Goal: Task Accomplishment & Management: Manage account settings

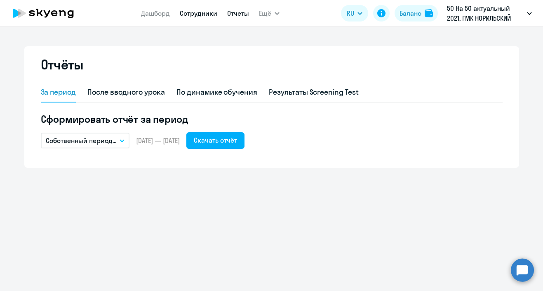
click at [193, 16] on link "Сотрудники" at bounding box center [199, 13] width 38 height 8
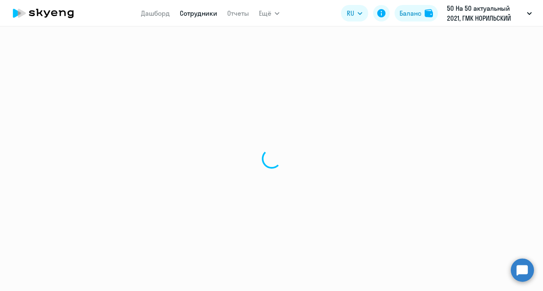
select select "30"
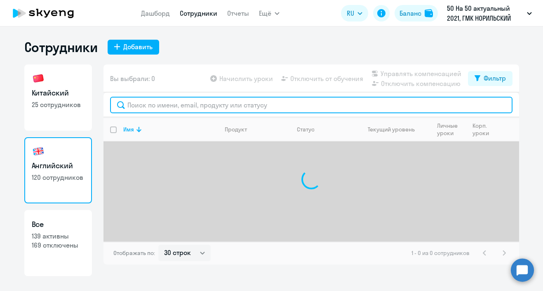
click at [196, 104] on input "text" at bounding box center [311, 105] width 403 height 17
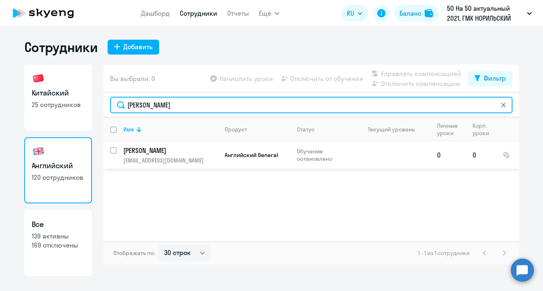
type input "[PERSON_NAME]"
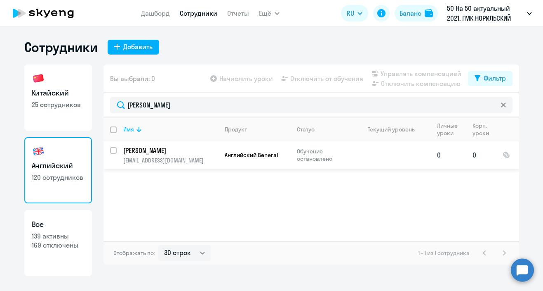
click at [115, 151] on input "select row 40693998" at bounding box center [118, 155] width 17 height 17
checkbox input "true"
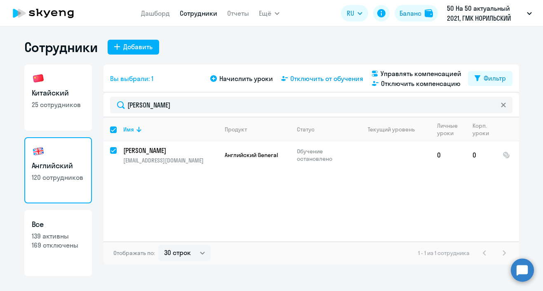
click at [338, 80] on span "Отключить от обучения" at bounding box center [327, 78] width 73 height 10
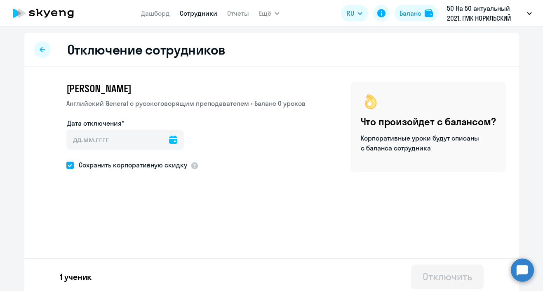
click at [169, 141] on icon at bounding box center [173, 139] width 8 height 8
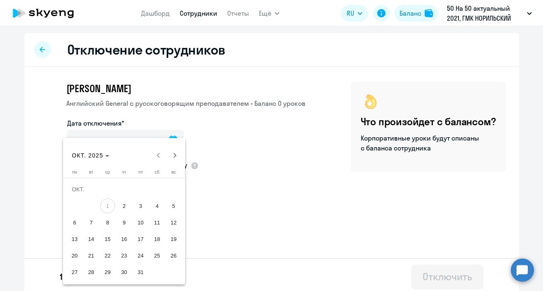
click at [112, 207] on span "1" at bounding box center [107, 205] width 15 height 15
click at [118, 206] on span "2" at bounding box center [124, 205] width 15 height 15
type input "[DATE]"
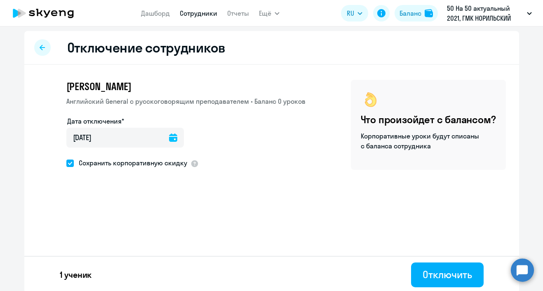
scroll to position [4, 0]
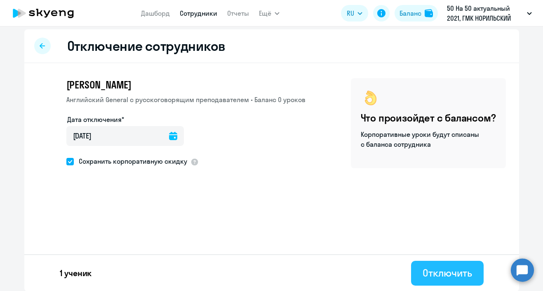
click at [444, 278] on div "Отключить" at bounding box center [447, 272] width 49 height 13
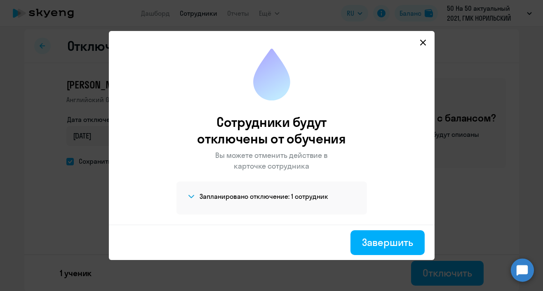
click at [274, 198] on h4 "Запланировано отключение: 1 сотрудник" at bounding box center [264, 195] width 129 height 9
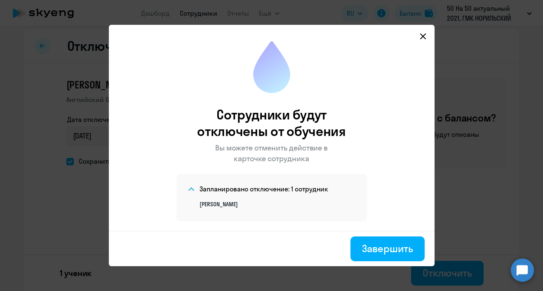
scroll to position [2, 0]
click at [386, 247] on div "Завершить" at bounding box center [387, 247] width 51 height 13
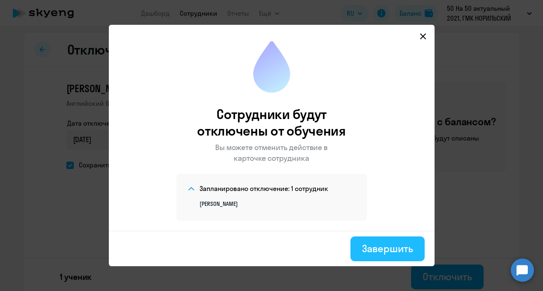
select select "30"
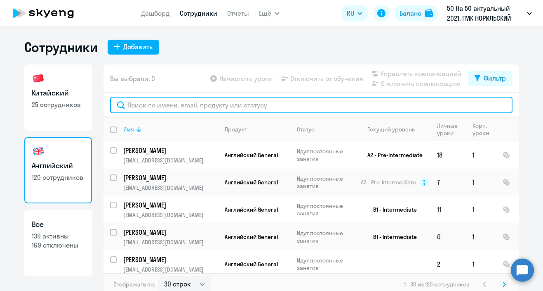
click at [194, 107] on input "text" at bounding box center [311, 105] width 403 height 17
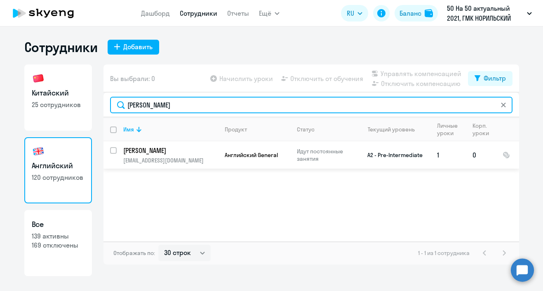
type input "[PERSON_NAME]"
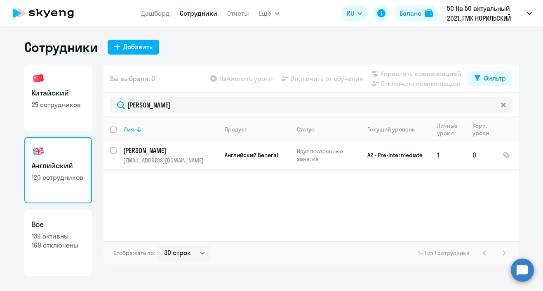
click at [114, 151] on input "select row 21602" at bounding box center [118, 155] width 17 height 17
checkbox input "true"
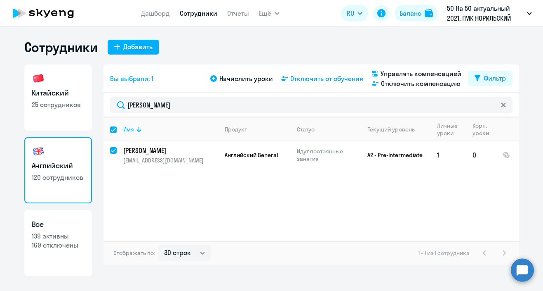
click at [328, 78] on span "Отключить от обучения" at bounding box center [327, 78] width 73 height 10
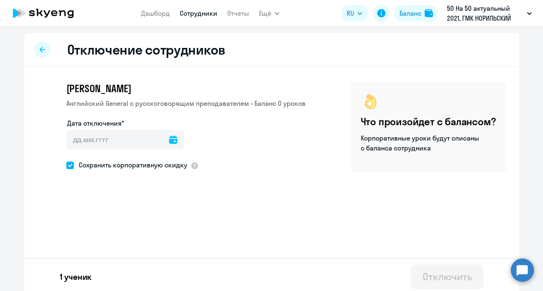
click at [169, 142] on icon at bounding box center [173, 139] width 8 height 8
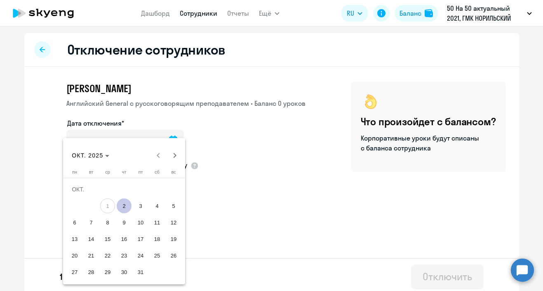
click at [127, 209] on span "2" at bounding box center [124, 205] width 15 height 15
type input "[DATE]"
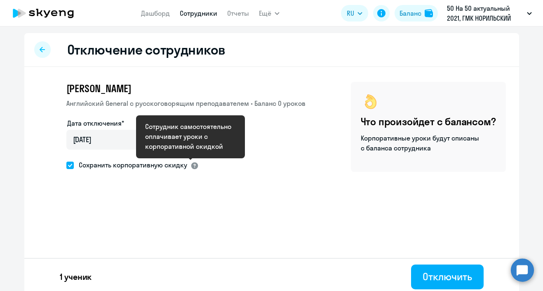
click at [191, 165] on div at bounding box center [195, 165] width 8 height 8
click at [163, 165] on span "Сохранить корпоративную скидку" at bounding box center [130, 165] width 113 height 10
click at [66, 165] on input "Сохранить корпоративную скидку" at bounding box center [66, 165] width 0 height 0
checkbox input "false"
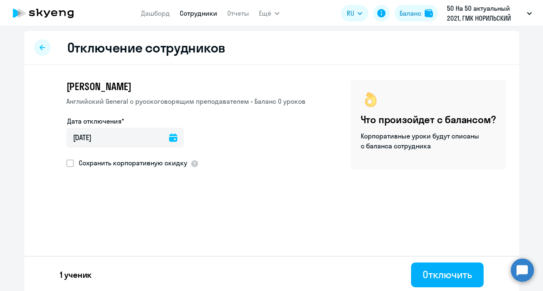
scroll to position [4, 0]
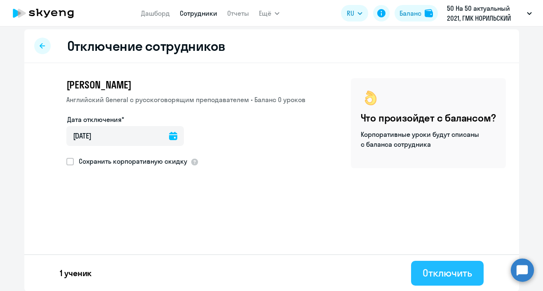
click at [448, 273] on div "Отключить" at bounding box center [447, 272] width 49 height 13
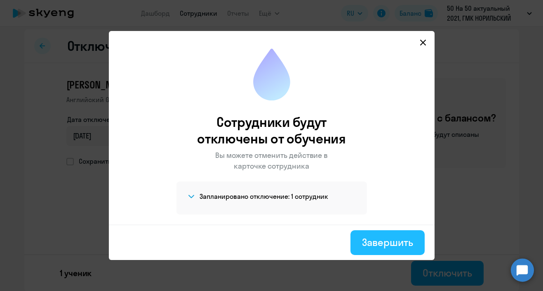
click at [388, 240] on div "Завершить" at bounding box center [387, 241] width 51 height 13
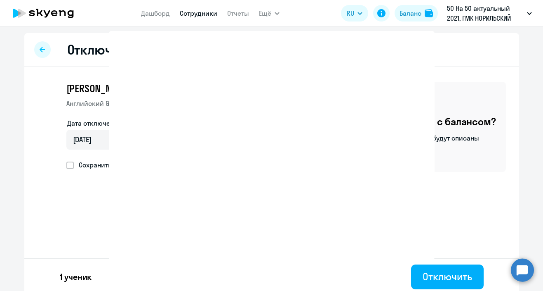
select select "30"
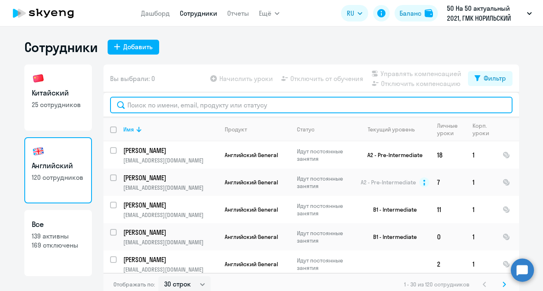
click at [290, 102] on input "text" at bounding box center [311, 105] width 403 height 17
type input "ы"
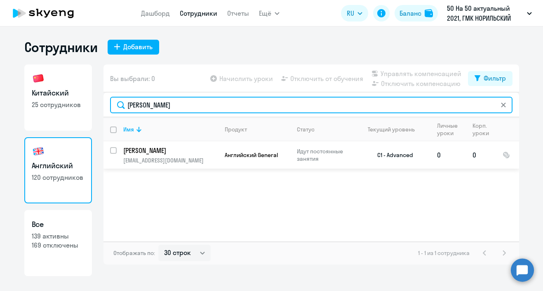
type input "[PERSON_NAME]"
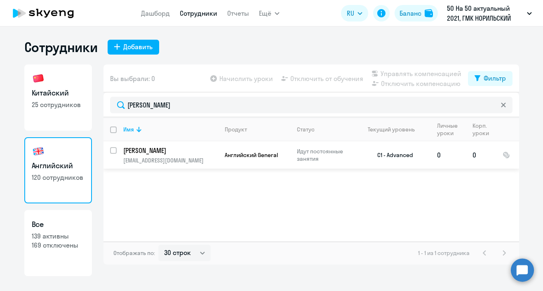
click at [112, 151] on input "select row 4382397" at bounding box center [118, 155] width 17 height 17
checkbox input "true"
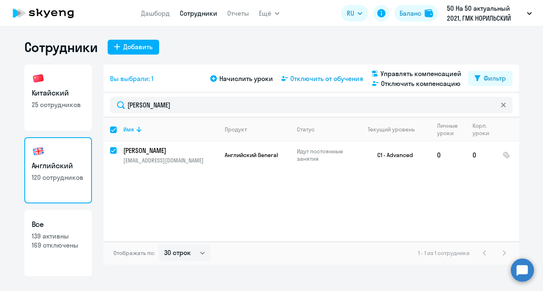
click at [320, 80] on span "Отключить от обучения" at bounding box center [327, 78] width 73 height 10
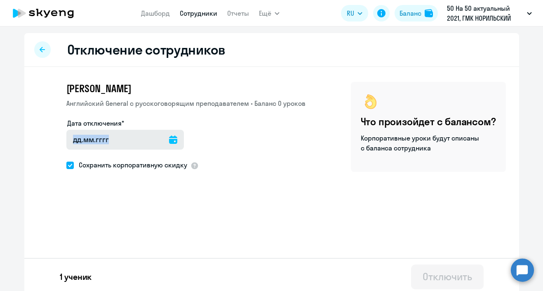
click at [167, 142] on div at bounding box center [125, 140] width 118 height 20
click at [169, 132] on div at bounding box center [173, 140] width 8 height 20
click at [169, 142] on icon at bounding box center [173, 139] width 8 height 8
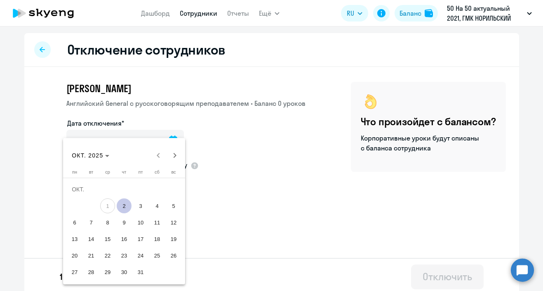
click at [121, 204] on span "2" at bounding box center [124, 205] width 15 height 15
type input "[DATE]"
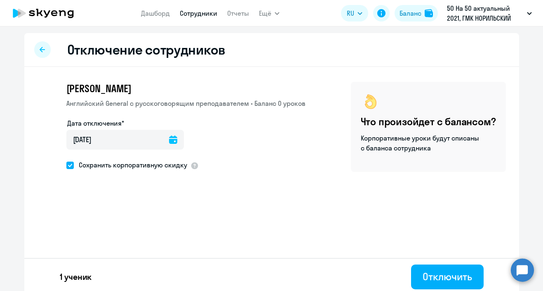
click at [253, 199] on div "[PERSON_NAME] Английский General с [DEMOGRAPHIC_DATA] преподавателем • Баланс 0…" at bounding box center [271, 148] width 495 height 162
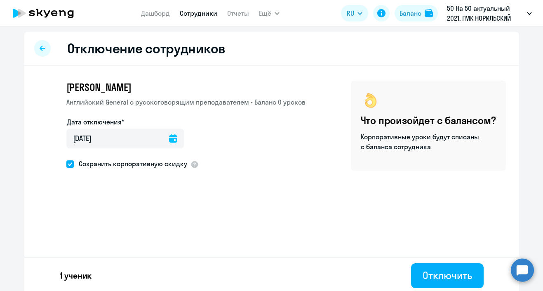
scroll to position [4, 0]
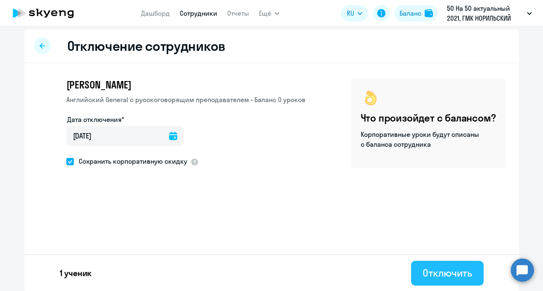
click at [439, 271] on div "Отключить" at bounding box center [447, 272] width 49 height 13
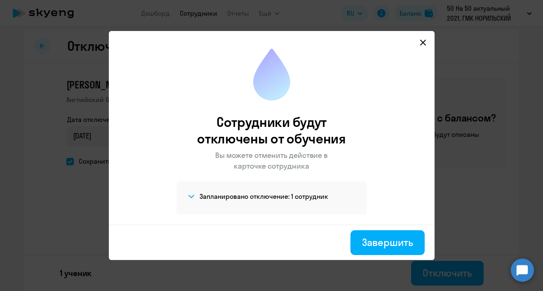
click at [373, 255] on div "Завершить" at bounding box center [272, 241] width 326 height 35
click at [375, 243] on div "Завершить" at bounding box center [387, 241] width 51 height 13
select select "30"
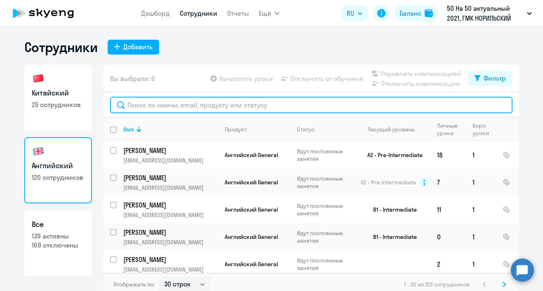
click at [180, 110] on input "text" at bounding box center [311, 105] width 403 height 17
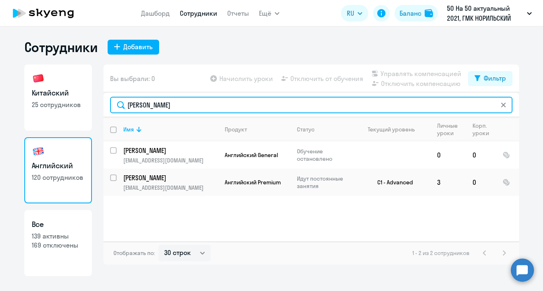
type input "[PERSON_NAME]"
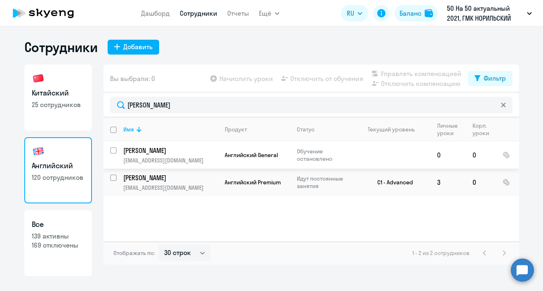
click at [113, 149] on input "select row 15432007" at bounding box center [118, 155] width 17 height 17
checkbox input "true"
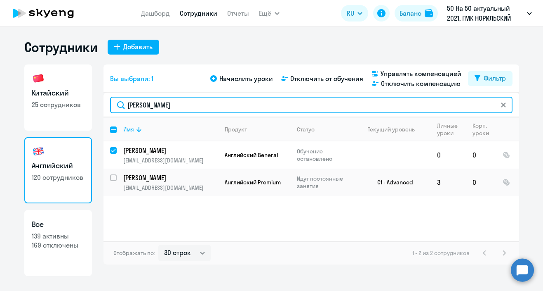
click at [176, 104] on input "[PERSON_NAME]" at bounding box center [311, 105] width 403 height 17
type input "ма"
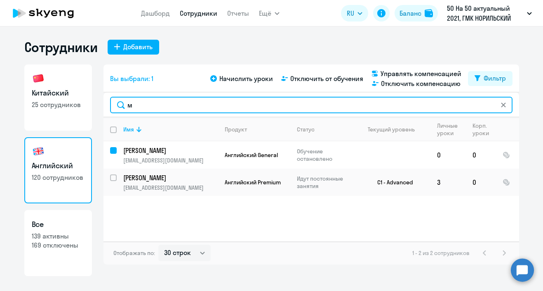
checkbox input "false"
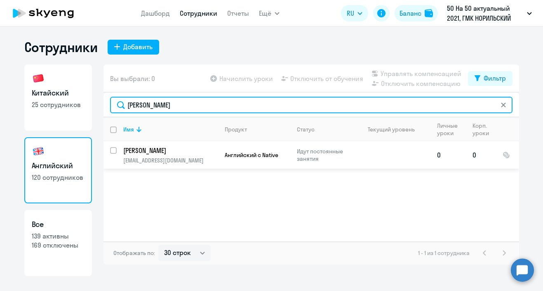
type input "[PERSON_NAME]"
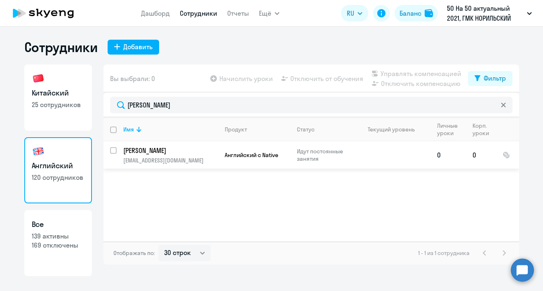
click at [345, 158] on p "Идут постоянные занятия" at bounding box center [325, 154] width 57 height 15
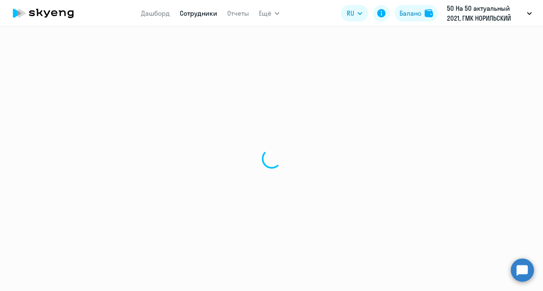
select select "english"
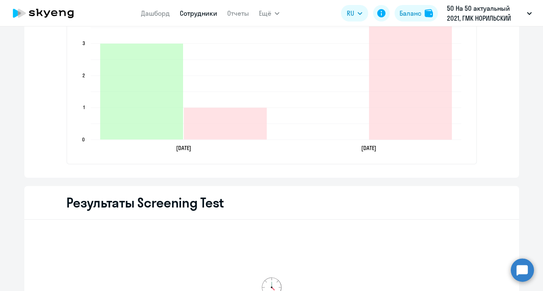
scroll to position [1056, 0]
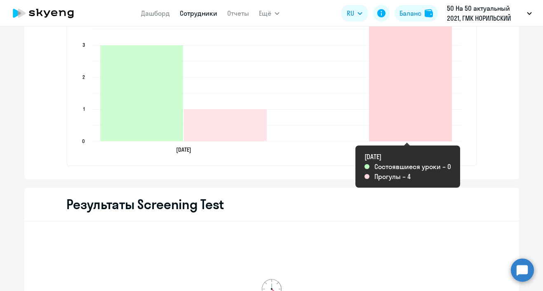
click at [409, 125] on icon "2024-11-12T21:00:00.000Z Прогулы 4" at bounding box center [410, 77] width 83 height 128
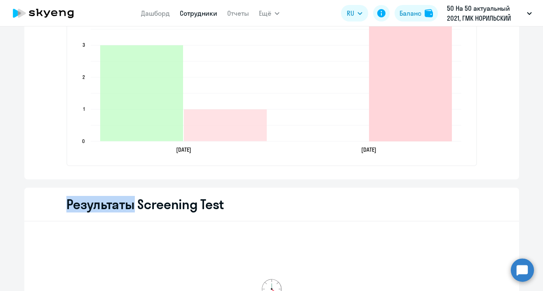
drag, startPoint x: 409, startPoint y: 125, endPoint x: 408, endPoint y: 129, distance: 4.2
click at [408, 129] on icon "2024-11-12T21:00:00.000Z Прогулы 4" at bounding box center [410, 77] width 83 height 128
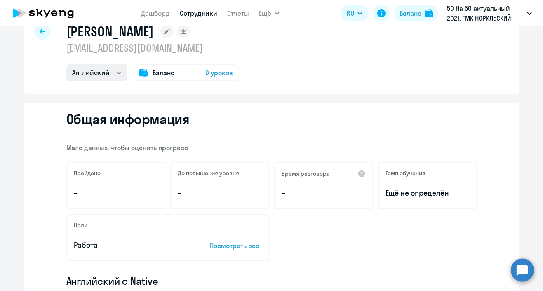
scroll to position [0, 0]
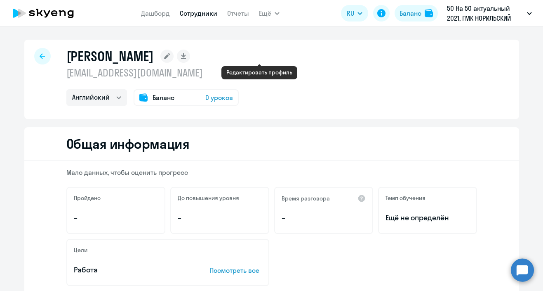
click at [174, 53] on rect at bounding box center [167, 56] width 13 height 13
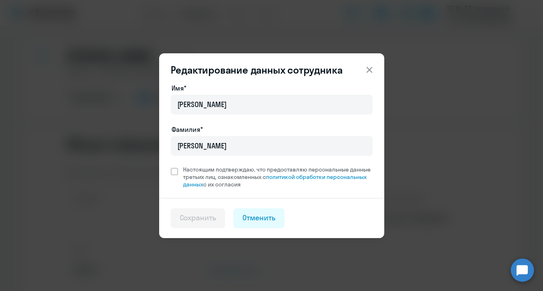
drag, startPoint x: 367, startPoint y: 68, endPoint x: 350, endPoint y: 70, distance: 17.0
click at [367, 68] on icon at bounding box center [370, 70] width 10 height 10
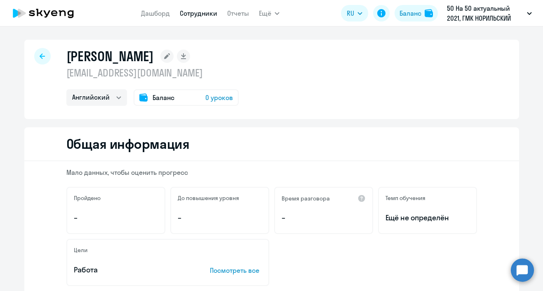
click at [43, 59] on div at bounding box center [42, 56] width 17 height 17
select select "30"
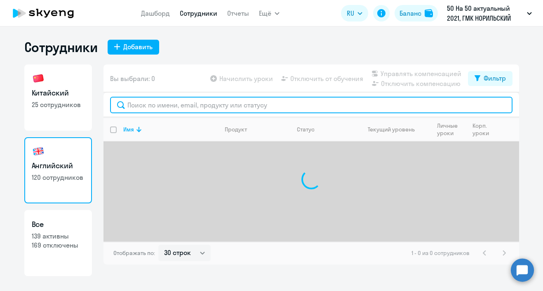
click at [184, 106] on input "text" at bounding box center [311, 105] width 403 height 17
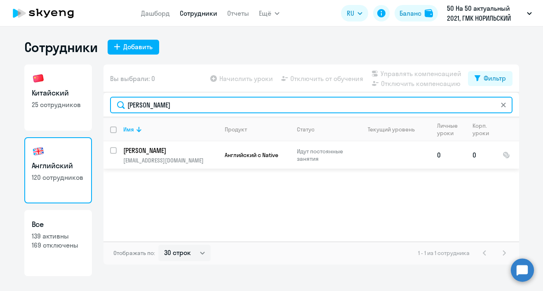
type input "[PERSON_NAME]"
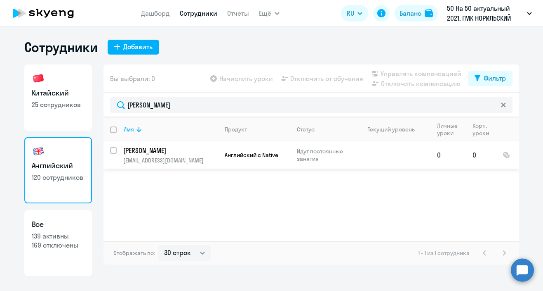
click at [113, 151] on input "select row 39124731" at bounding box center [118, 155] width 17 height 17
checkbox input "true"
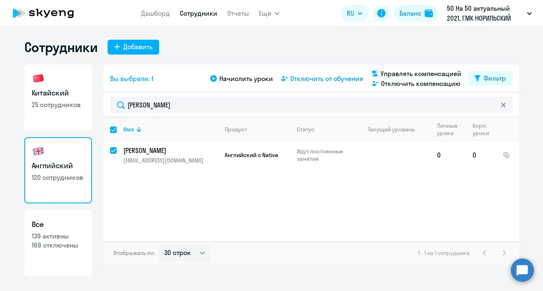
click at [314, 81] on span "Отключить от обучения" at bounding box center [327, 78] width 73 height 10
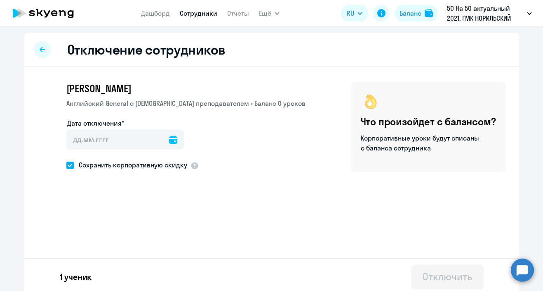
click at [169, 139] on icon at bounding box center [173, 139] width 8 height 8
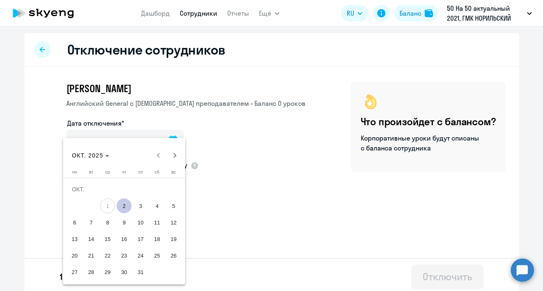
click at [127, 205] on span "2" at bounding box center [124, 205] width 15 height 15
type input "[DATE]"
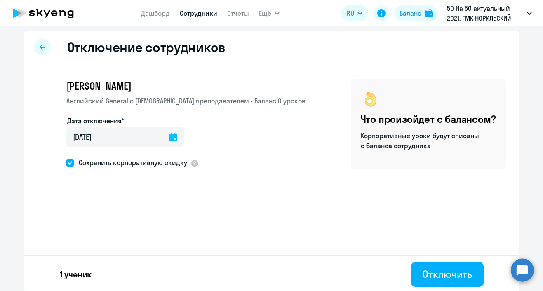
scroll to position [4, 0]
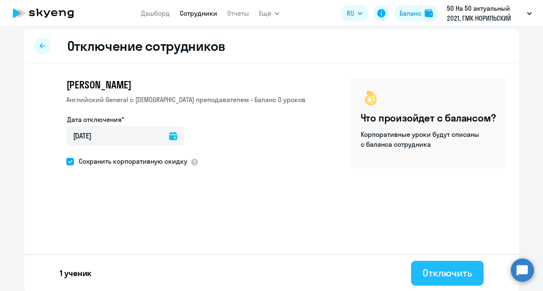
click at [460, 279] on button "Отключить" at bounding box center [447, 272] width 72 height 25
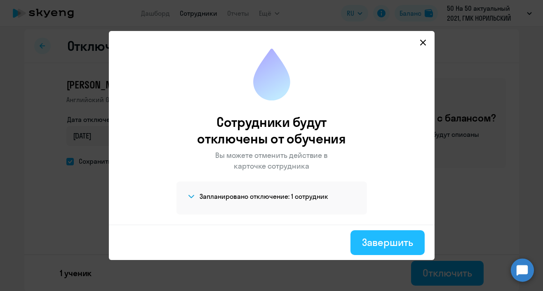
click at [392, 239] on div "Завершить" at bounding box center [387, 241] width 51 height 13
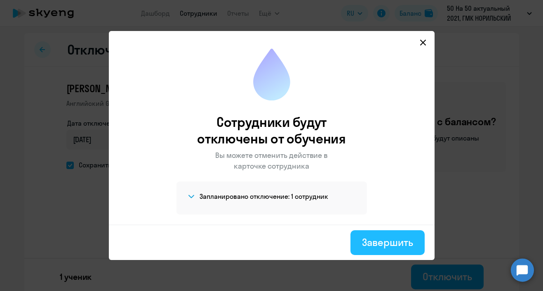
select select "30"
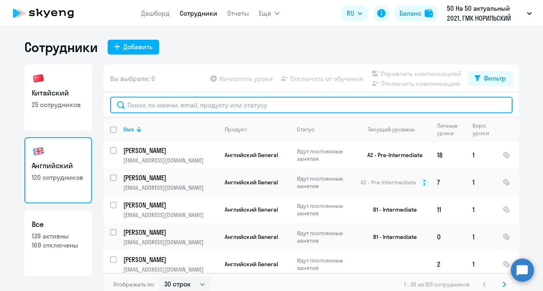
click at [181, 107] on input "text" at bounding box center [311, 105] width 403 height 17
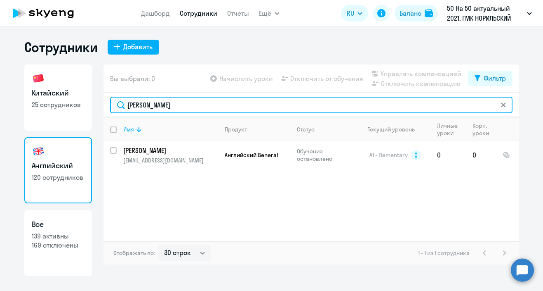
type input "[PERSON_NAME]"
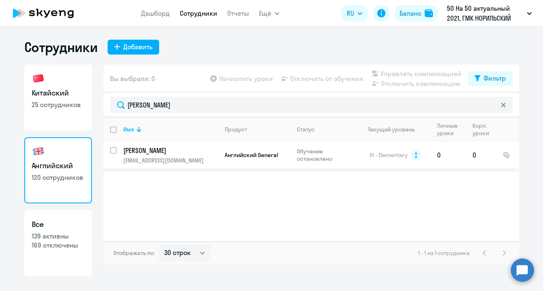
click at [113, 151] on input "select row 6379026" at bounding box center [118, 155] width 17 height 17
checkbox input "true"
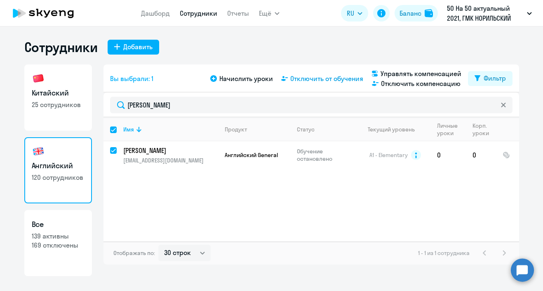
click at [301, 80] on span "Отключить от обучения" at bounding box center [327, 78] width 73 height 10
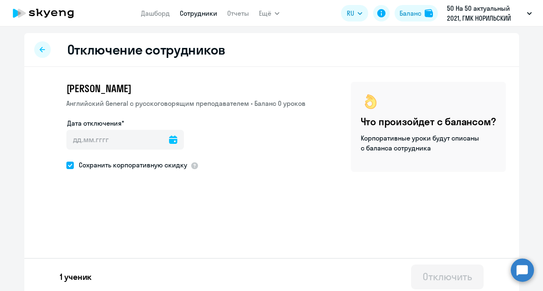
click at [169, 142] on icon at bounding box center [173, 139] width 8 height 8
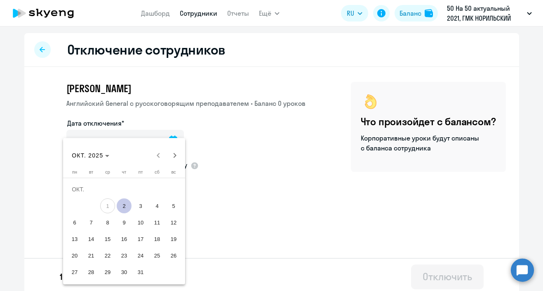
click at [123, 206] on span "2" at bounding box center [124, 205] width 15 height 15
type input "[DATE]"
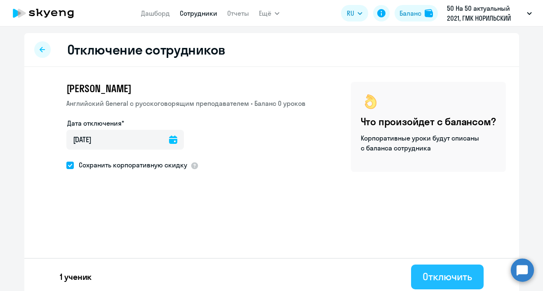
click at [442, 278] on div "Отключить" at bounding box center [447, 275] width 49 height 13
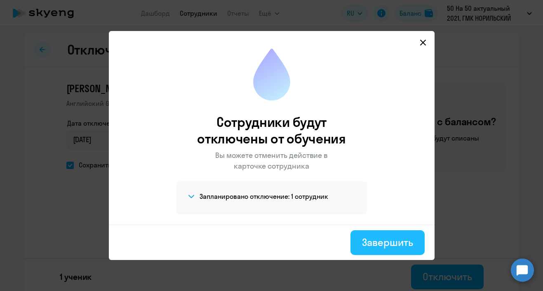
click at [408, 246] on div "Завершить" at bounding box center [387, 241] width 51 height 13
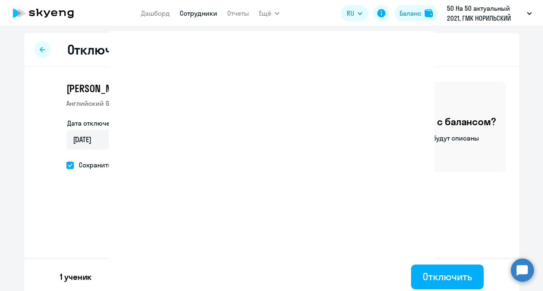
select select "30"
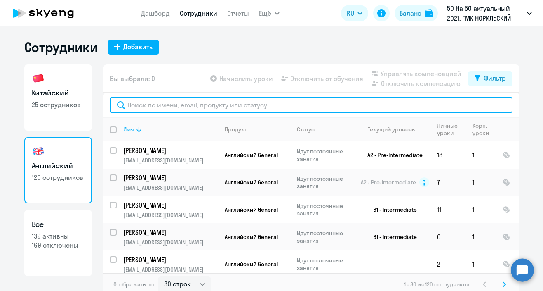
click at [160, 106] on input "text" at bounding box center [311, 105] width 403 height 17
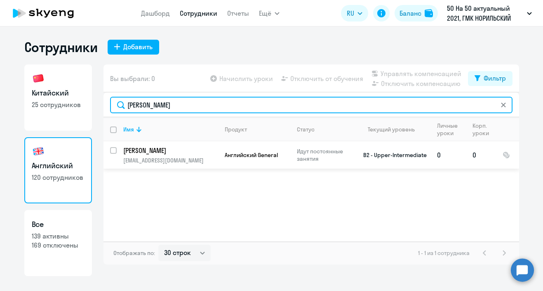
type input "[PERSON_NAME]"
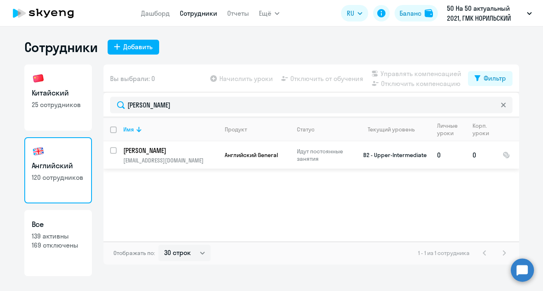
click at [113, 150] on input "select row 6595601" at bounding box center [118, 155] width 17 height 17
checkbox input "true"
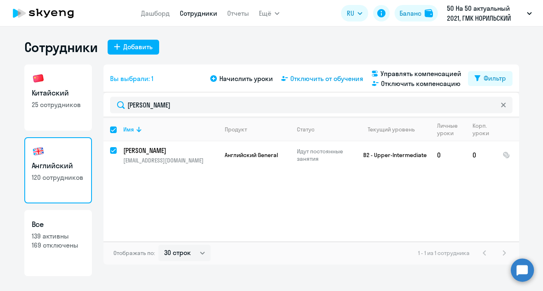
click at [311, 80] on span "Отключить от обучения" at bounding box center [327, 78] width 73 height 10
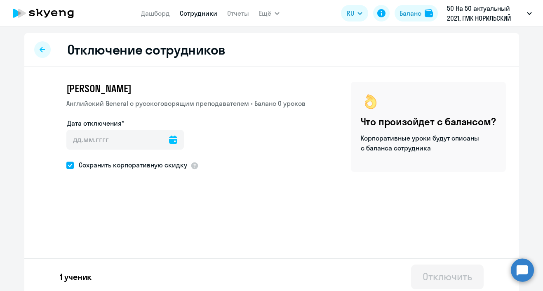
click at [169, 141] on icon at bounding box center [173, 139] width 8 height 8
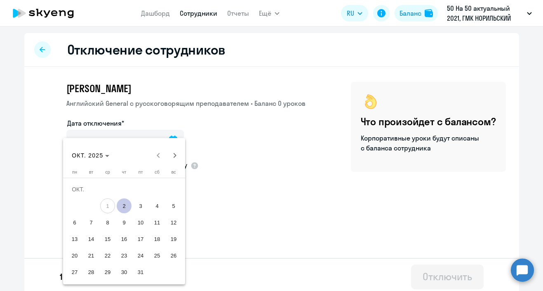
click at [122, 206] on span "2" at bounding box center [124, 205] width 15 height 15
type input "[DATE]"
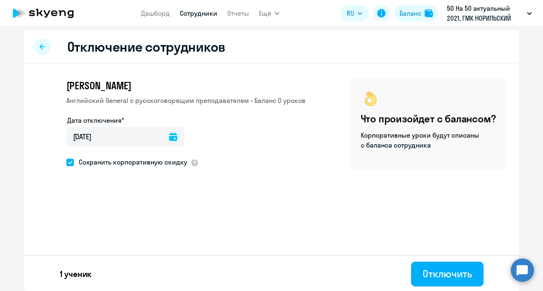
scroll to position [4, 0]
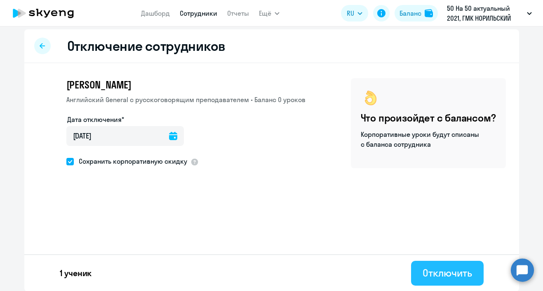
click at [429, 270] on div "Отключить" at bounding box center [447, 272] width 49 height 13
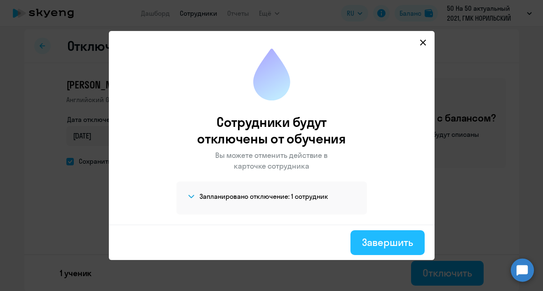
click at [388, 241] on div "Завершить" at bounding box center [387, 241] width 51 height 13
select select "30"
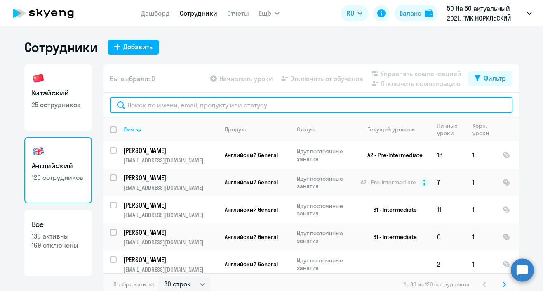
click at [181, 105] on input "text" at bounding box center [311, 105] width 403 height 17
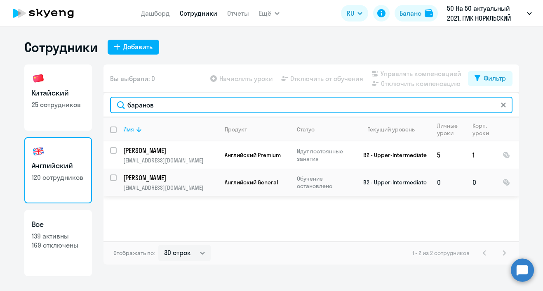
type input "баранов"
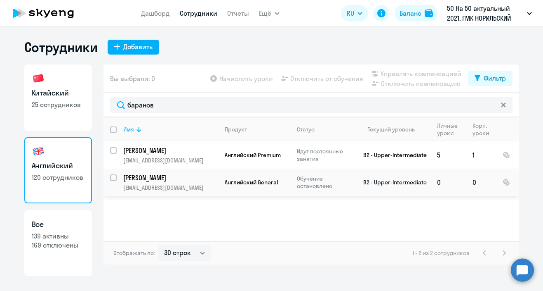
click at [112, 177] on input "select row 6354369" at bounding box center [118, 182] width 17 height 17
checkbox input "true"
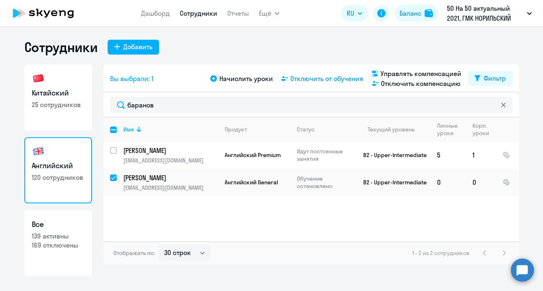
click at [304, 81] on span "Отключить от обучения" at bounding box center [327, 78] width 73 height 10
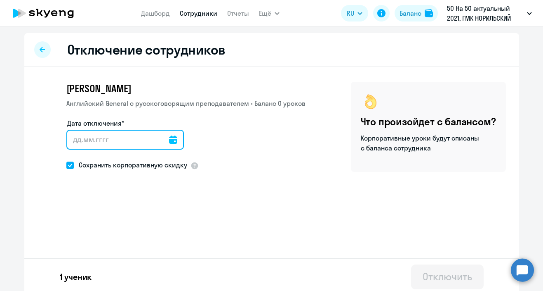
click at [167, 141] on input "Дата отключения*" at bounding box center [125, 140] width 118 height 20
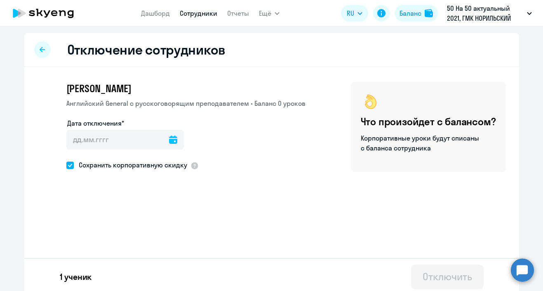
click at [169, 141] on icon at bounding box center [173, 139] width 8 height 8
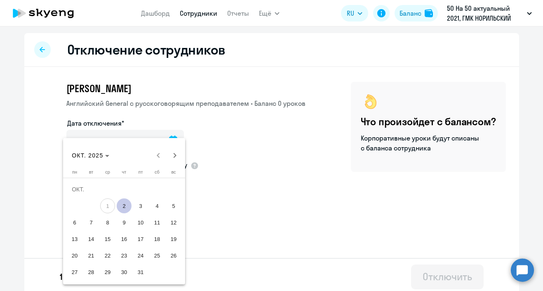
click at [122, 203] on span "2" at bounding box center [124, 205] width 15 height 15
type input "[DATE]"
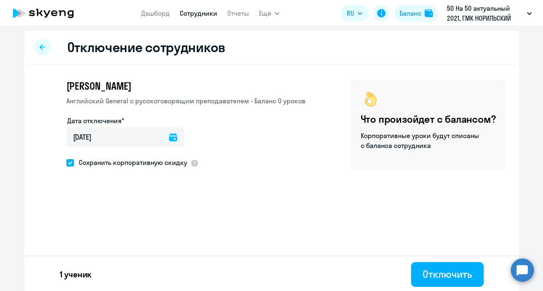
scroll to position [4, 0]
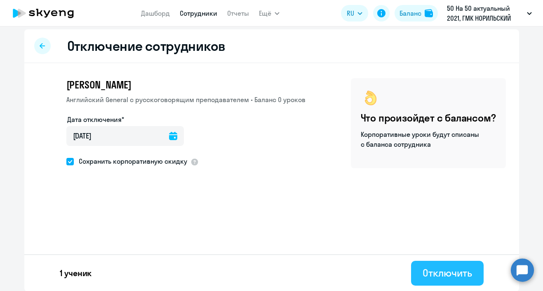
click at [445, 281] on button "Отключить" at bounding box center [447, 272] width 72 height 25
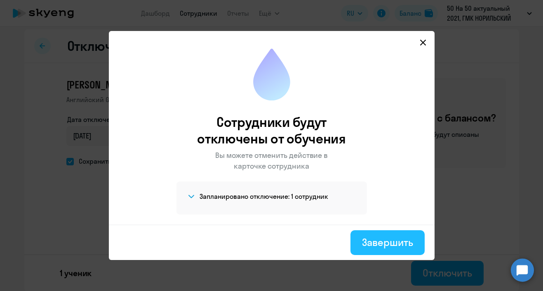
click at [385, 240] on div "Завершить" at bounding box center [387, 241] width 51 height 13
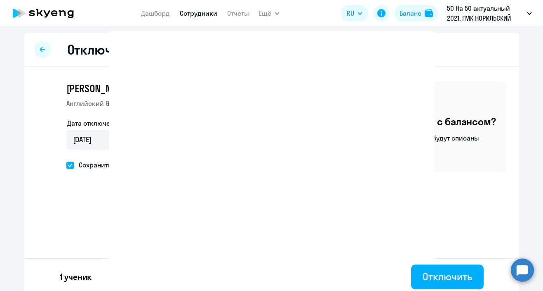
select select "30"
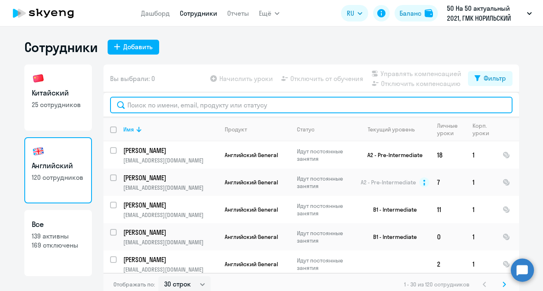
click at [156, 104] on input "text" at bounding box center [311, 105] width 403 height 17
paste input "[PERSON_NAME]"
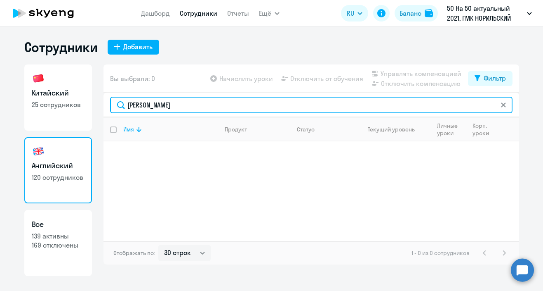
drag, startPoint x: 232, startPoint y: 97, endPoint x: 189, endPoint y: 100, distance: 43.4
click at [189, 100] on input "[PERSON_NAME]" at bounding box center [311, 105] width 403 height 17
click at [203, 108] on input "[PERSON_NAME]" at bounding box center [311, 105] width 403 height 17
drag, startPoint x: 230, startPoint y: 105, endPoint x: 154, endPoint y: 100, distance: 75.7
click at [154, 100] on input "[PERSON_NAME]" at bounding box center [311, 105] width 403 height 17
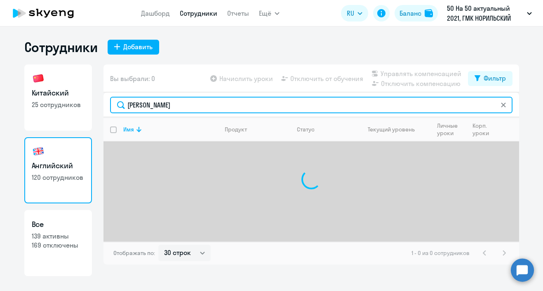
type input "[PERSON_NAME]"
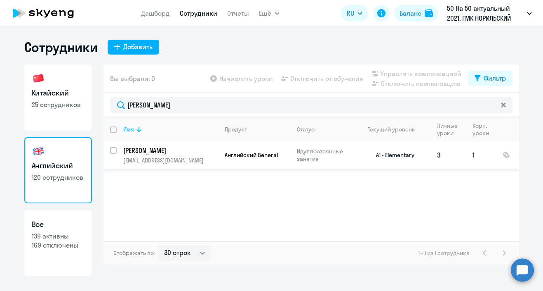
click at [307, 156] on p "Идут постоянные занятия" at bounding box center [325, 154] width 57 height 15
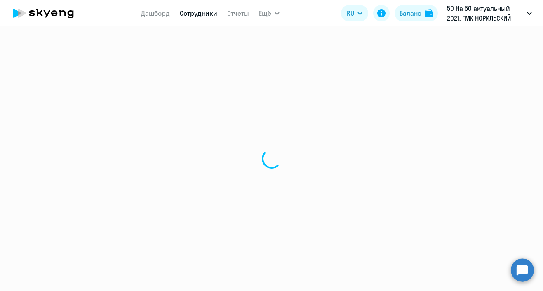
select select "english"
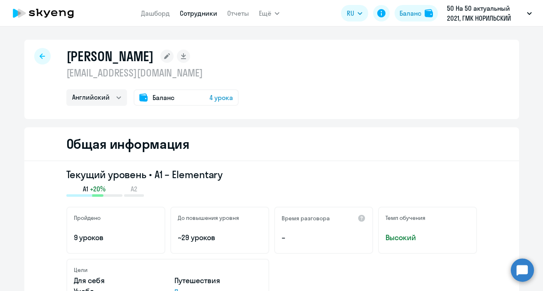
click at [44, 57] on div at bounding box center [42, 56] width 17 height 17
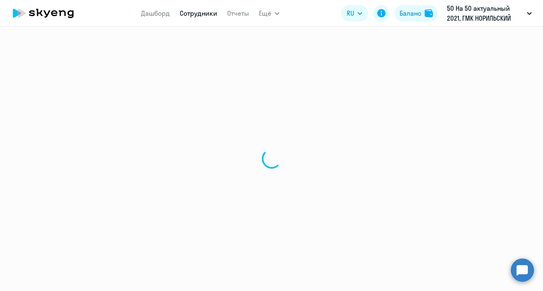
select select "30"
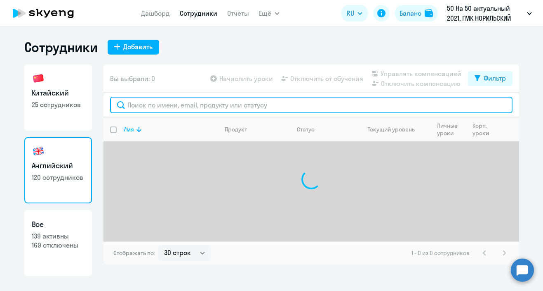
click at [181, 107] on input "text" at bounding box center [311, 105] width 403 height 17
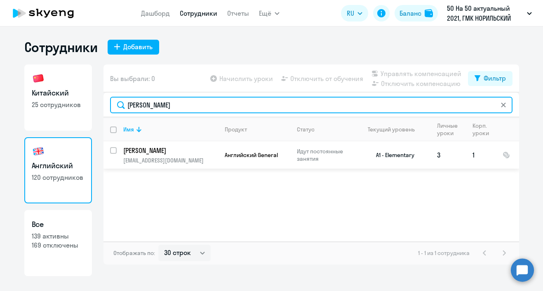
type input "[PERSON_NAME]"
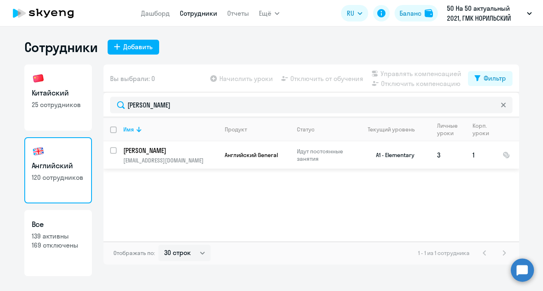
click at [116, 150] on input "select row 37966218" at bounding box center [118, 155] width 17 height 17
checkbox input "true"
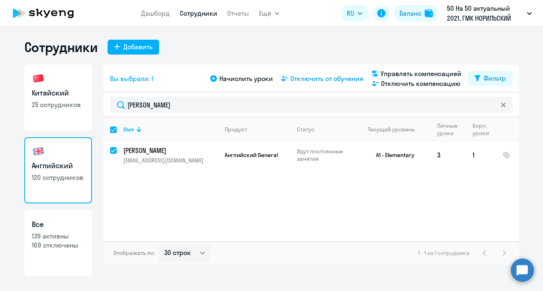
click at [312, 76] on span "Отключить от обучения" at bounding box center [327, 78] width 73 height 10
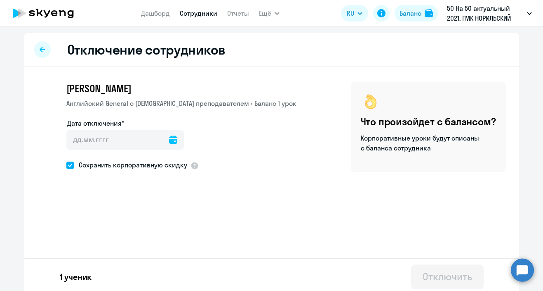
click at [169, 144] on div at bounding box center [173, 140] width 8 height 20
click at [169, 141] on icon at bounding box center [173, 139] width 8 height 8
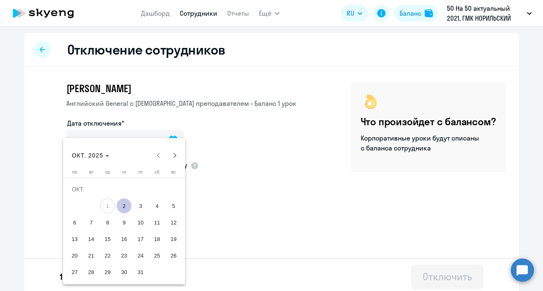
click at [128, 207] on span "2" at bounding box center [124, 205] width 15 height 15
type input "[DATE]"
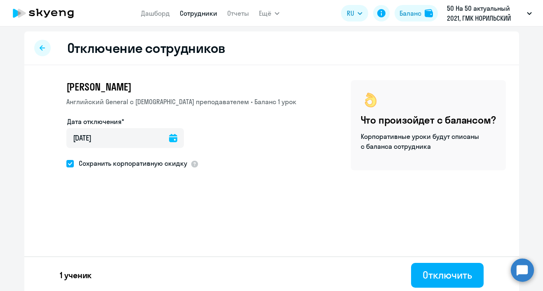
scroll to position [4, 0]
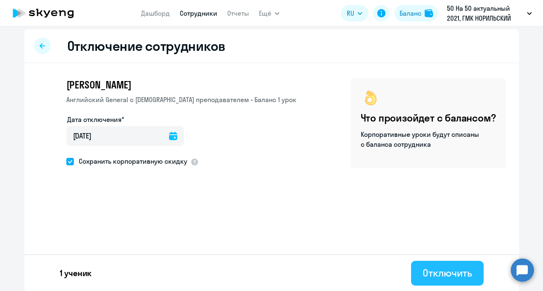
click at [434, 269] on div "Отключить" at bounding box center [447, 272] width 49 height 13
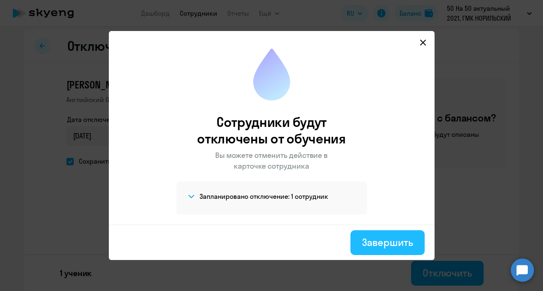
click at [369, 233] on button "Завершить" at bounding box center [388, 242] width 74 height 25
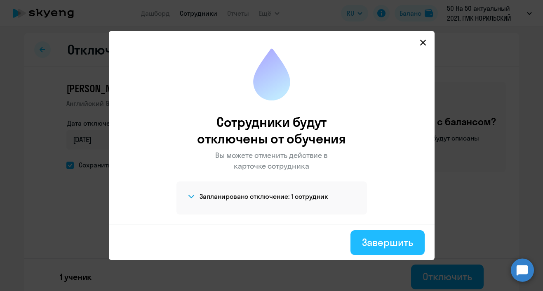
select select "30"
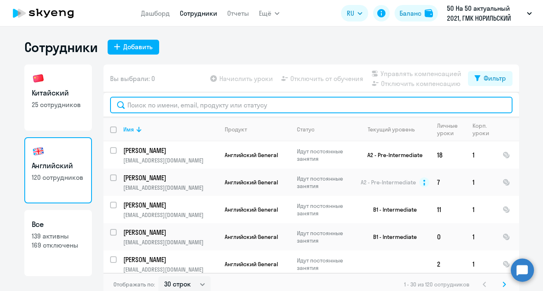
click at [173, 103] on input "text" at bounding box center [311, 105] width 403 height 17
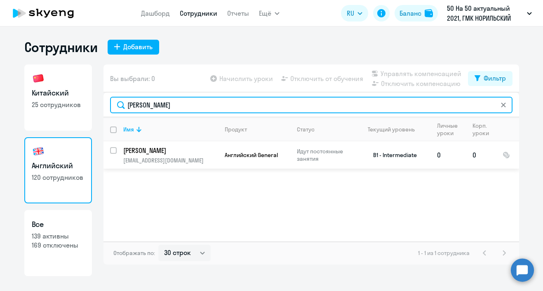
type input "[PERSON_NAME]"
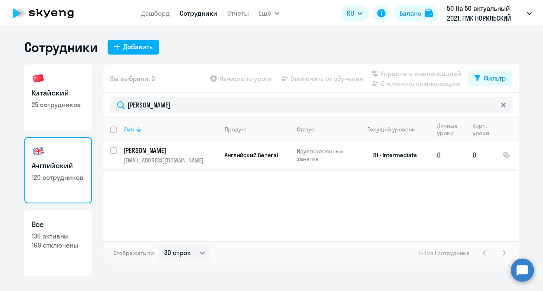
click at [113, 150] on input "select row 15192499" at bounding box center [118, 155] width 17 height 17
checkbox input "true"
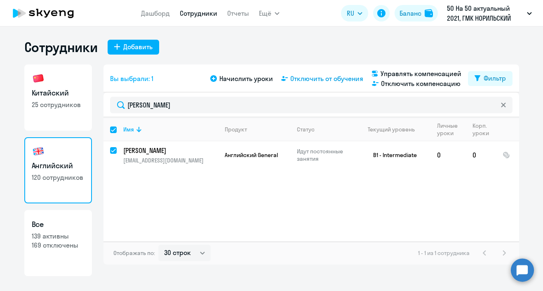
click at [320, 76] on span "Отключить от обучения" at bounding box center [327, 78] width 73 height 10
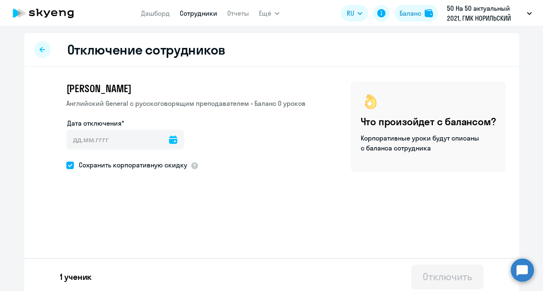
click at [169, 137] on icon at bounding box center [173, 139] width 8 height 8
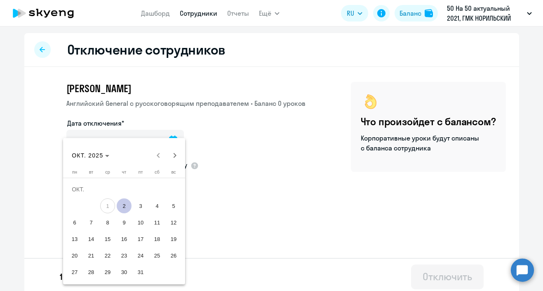
click at [128, 208] on span "2" at bounding box center [124, 205] width 15 height 15
type input "[DATE]"
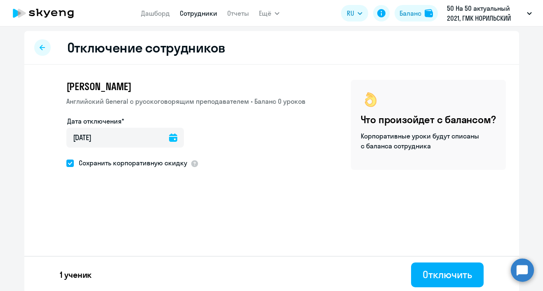
scroll to position [4, 0]
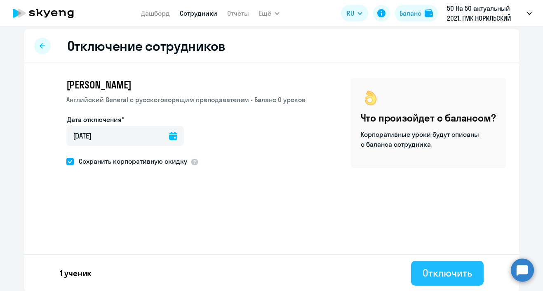
click at [449, 276] on div "Отключить" at bounding box center [447, 272] width 49 height 13
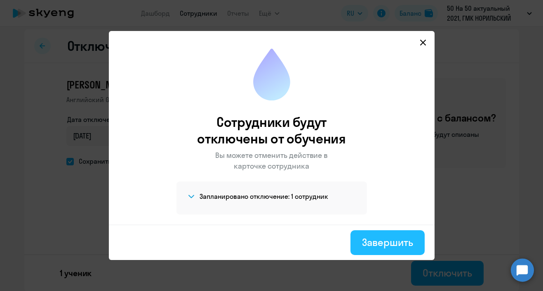
click at [404, 244] on div "Завершить" at bounding box center [387, 241] width 51 height 13
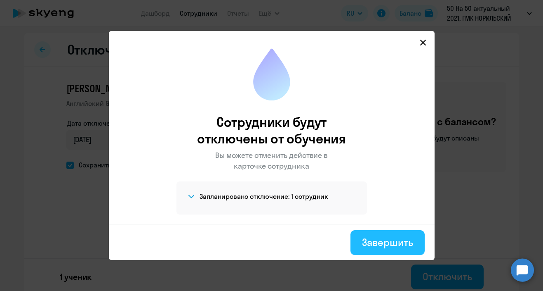
select select "30"
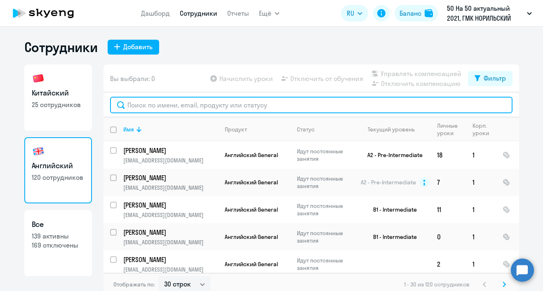
click at [187, 106] on input "text" at bounding box center [311, 105] width 403 height 17
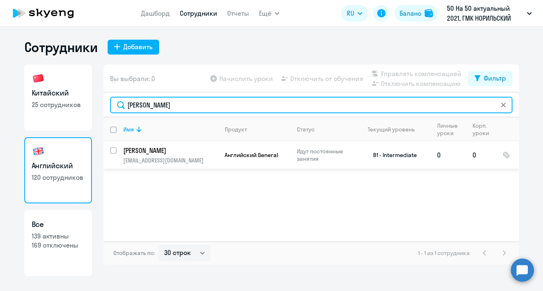
type input "[PERSON_NAME]"
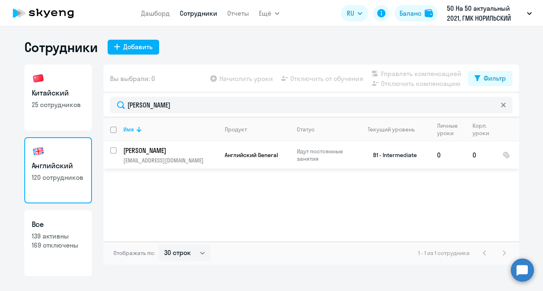
click at [112, 150] on input "select row 21179410" at bounding box center [118, 155] width 17 height 17
checkbox input "true"
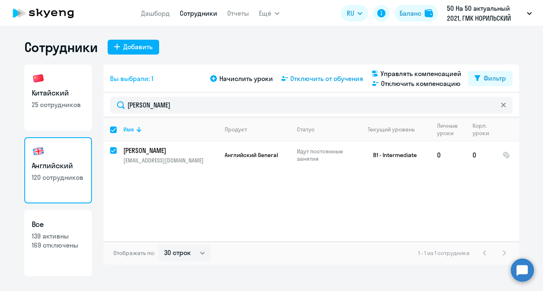
click at [330, 79] on span "Отключить от обучения" at bounding box center [327, 78] width 73 height 10
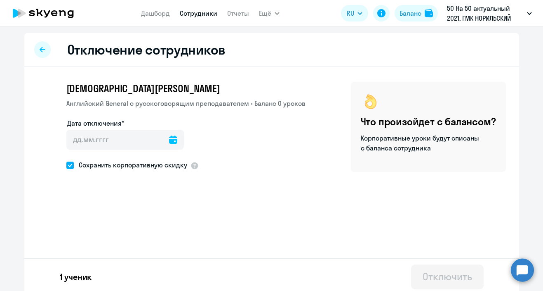
click at [163, 164] on span "Сохранить корпоративную скидку" at bounding box center [130, 165] width 113 height 10
click at [66, 165] on input "Сохранить корпоративную скидку" at bounding box center [66, 165] width 0 height 0
checkbox input "false"
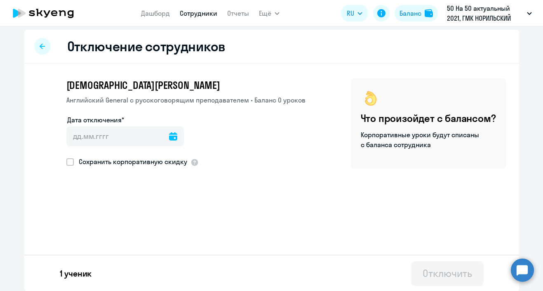
scroll to position [4, 0]
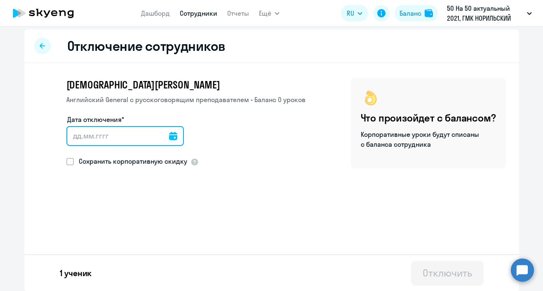
click at [172, 135] on input "Дата отключения*" at bounding box center [125, 136] width 118 height 20
click at [167, 134] on input "Дата отключения*" at bounding box center [125, 136] width 118 height 20
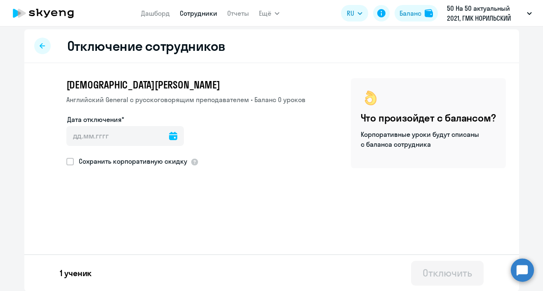
click at [169, 135] on icon at bounding box center [173, 136] width 8 height 8
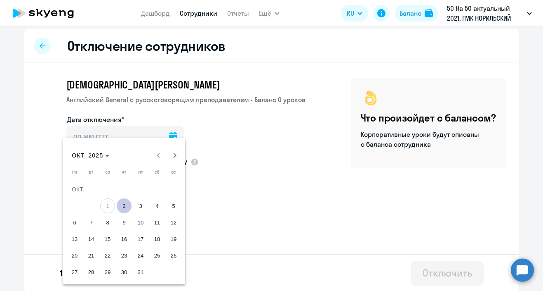
click at [122, 204] on span "2" at bounding box center [124, 205] width 15 height 15
type input "[DATE]"
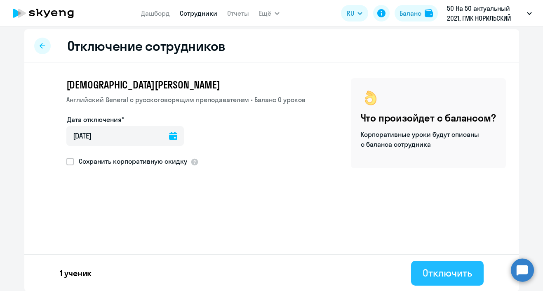
click at [451, 281] on button "Отключить" at bounding box center [447, 272] width 72 height 25
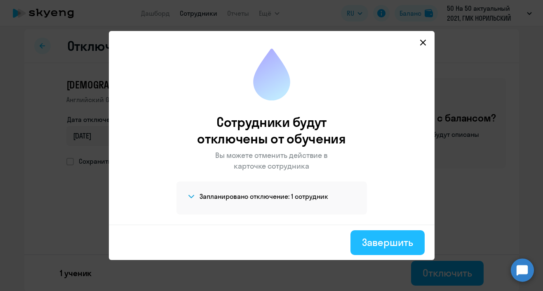
click at [397, 240] on div "Завершить" at bounding box center [387, 241] width 51 height 13
select select "30"
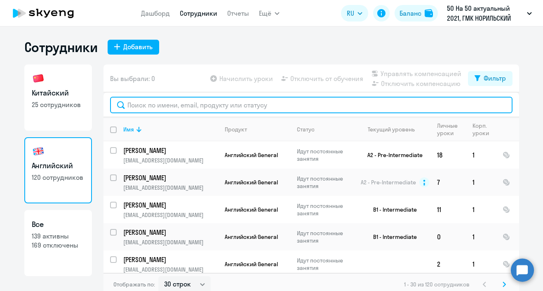
click at [177, 105] on input "text" at bounding box center [311, 105] width 403 height 17
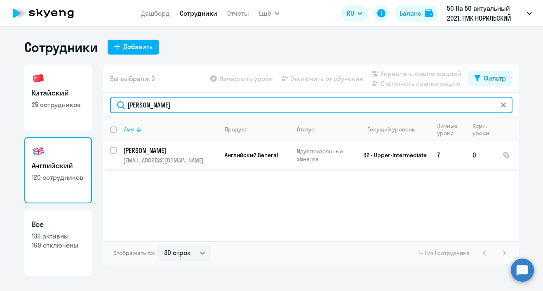
type input "[PERSON_NAME]"
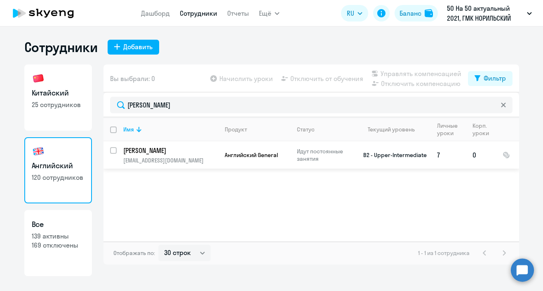
click at [113, 151] on input "select row 4406303" at bounding box center [118, 155] width 17 height 17
checkbox input "true"
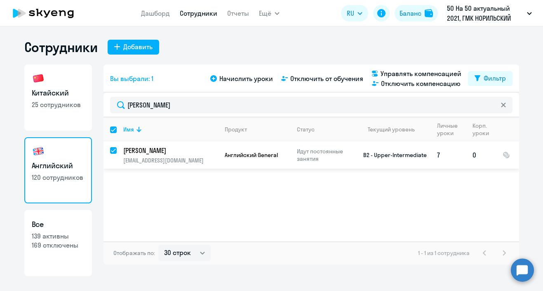
click at [114, 149] on input "deselect row 4406303" at bounding box center [118, 155] width 17 height 17
checkbox input "false"
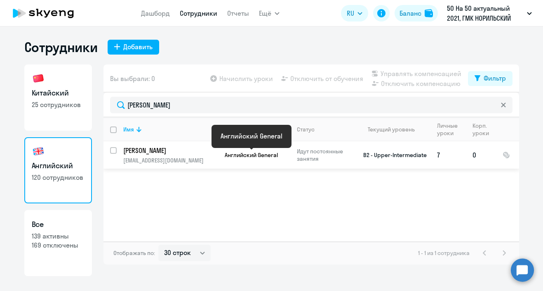
click at [278, 154] on span "Английский General" at bounding box center [251, 154] width 53 height 7
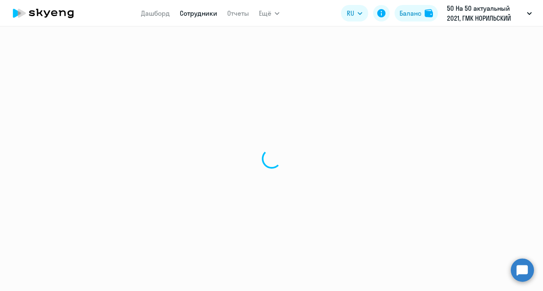
select select "english"
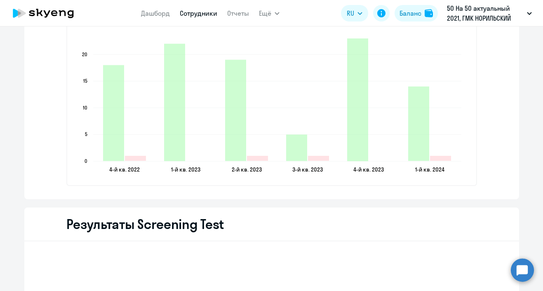
scroll to position [980, 0]
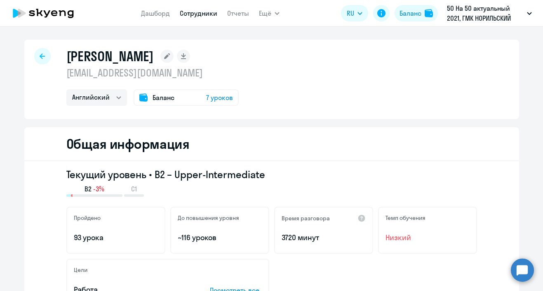
select select "30"
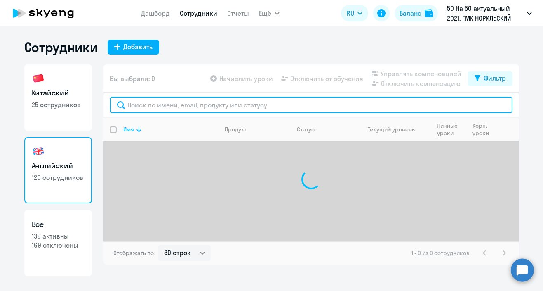
click at [190, 104] on input "text" at bounding box center [311, 105] width 403 height 17
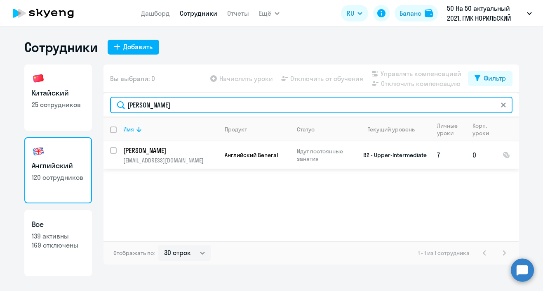
type input "[PERSON_NAME]"
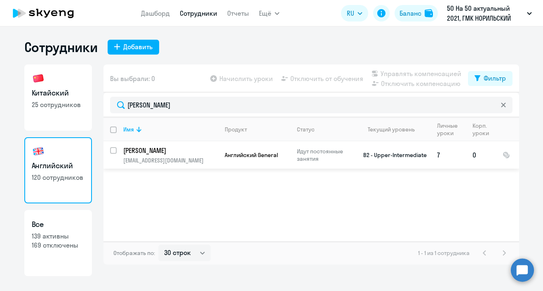
click at [113, 150] on input "select row 4406303" at bounding box center [118, 155] width 17 height 17
checkbox input "true"
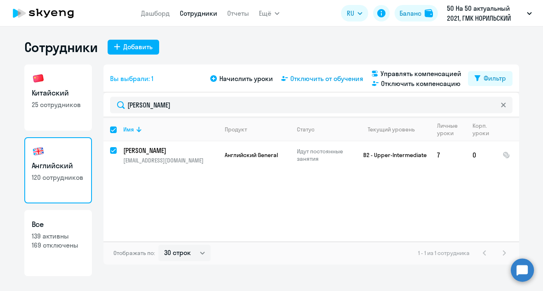
click at [336, 77] on span "Отключить от обучения" at bounding box center [327, 78] width 73 height 10
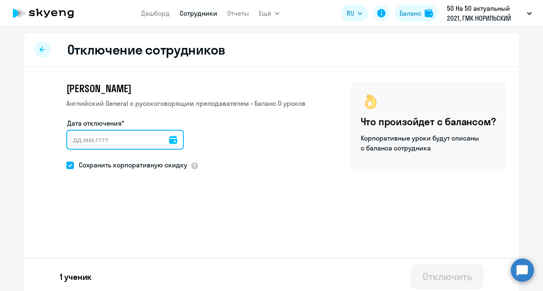
click at [167, 135] on input "Дата отключения*" at bounding box center [125, 140] width 118 height 20
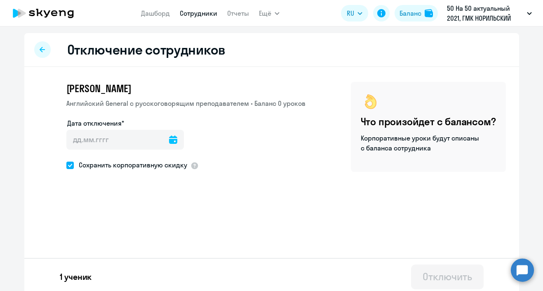
click at [169, 138] on icon at bounding box center [173, 139] width 8 height 8
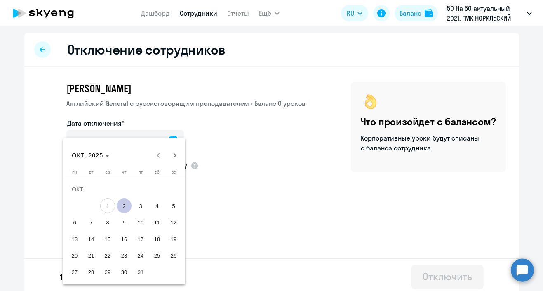
click at [129, 207] on span "2" at bounding box center [124, 205] width 15 height 15
type input "[DATE]"
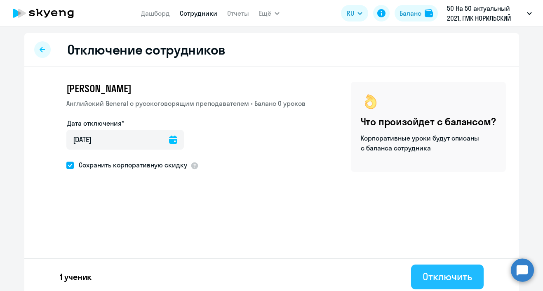
click at [442, 268] on button "Отключить" at bounding box center [447, 276] width 72 height 25
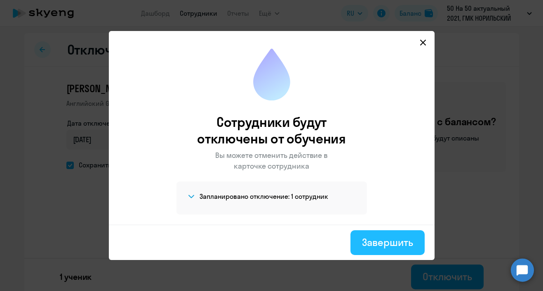
click at [388, 238] on div "Завершить" at bounding box center [387, 241] width 51 height 13
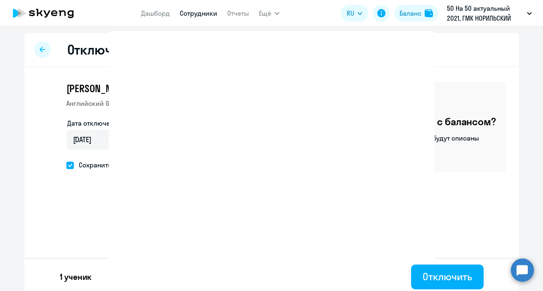
select select "30"
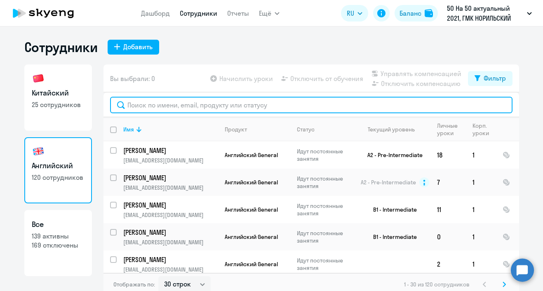
click at [154, 106] on input "text" at bounding box center [311, 105] width 403 height 17
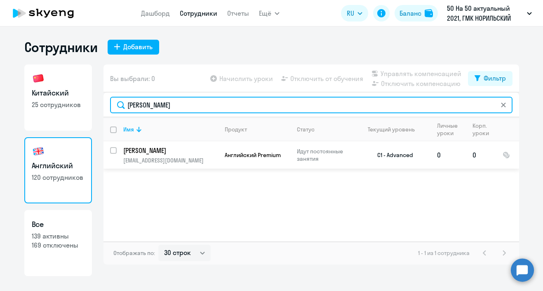
type input "[PERSON_NAME]"
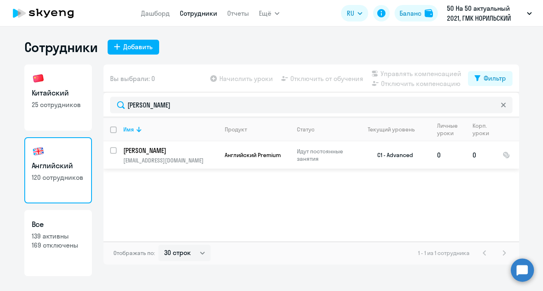
click at [113, 151] on input "select row 15782369" at bounding box center [118, 155] width 17 height 17
checkbox input "true"
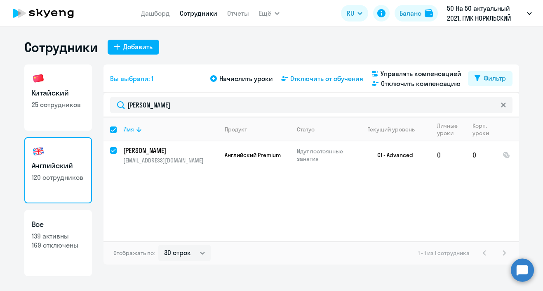
click at [307, 79] on span "Отключить от обучения" at bounding box center [327, 78] width 73 height 10
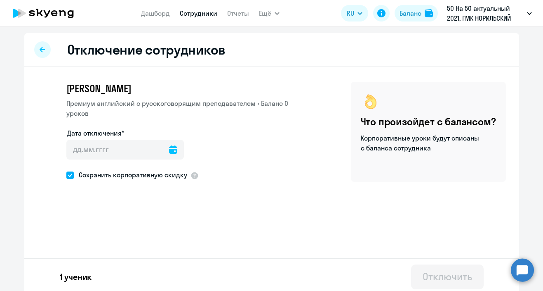
click at [169, 150] on icon at bounding box center [173, 149] width 8 height 8
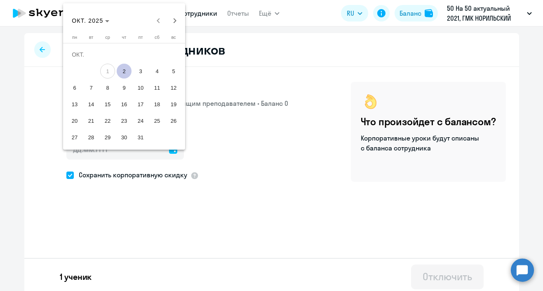
click at [127, 67] on span "2" at bounding box center [124, 71] width 15 height 15
type input "[DATE]"
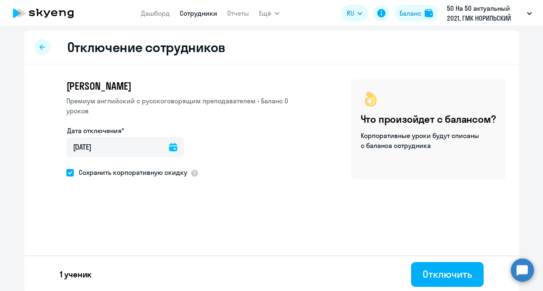
scroll to position [4, 0]
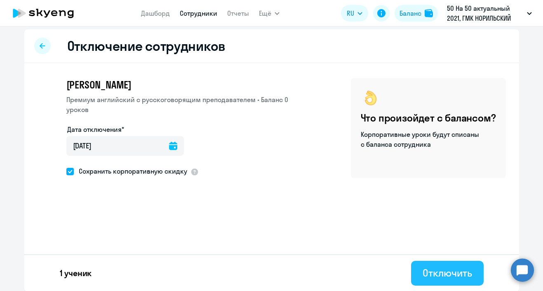
click at [430, 274] on div "Отключить" at bounding box center [447, 272] width 49 height 13
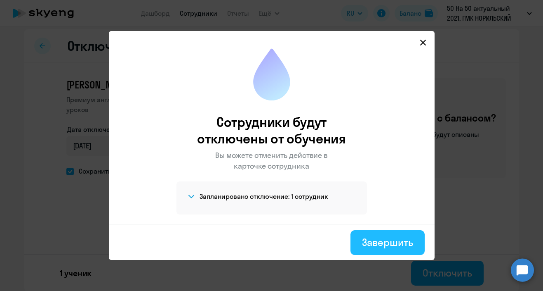
click at [403, 232] on button "Завершить" at bounding box center [388, 242] width 74 height 25
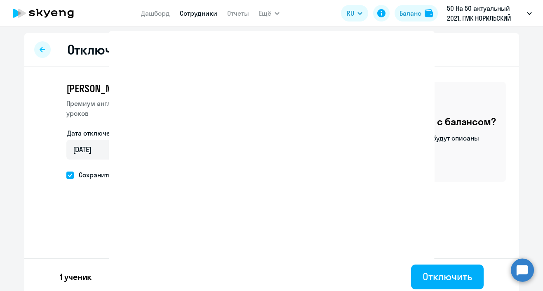
select select "30"
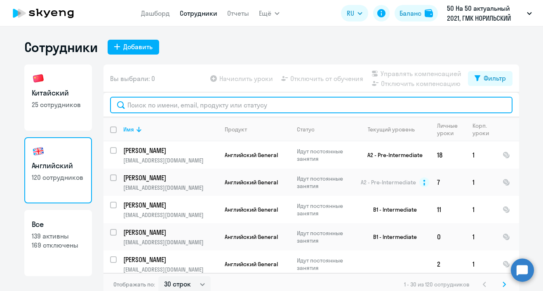
click at [149, 111] on input "text" at bounding box center [311, 105] width 403 height 17
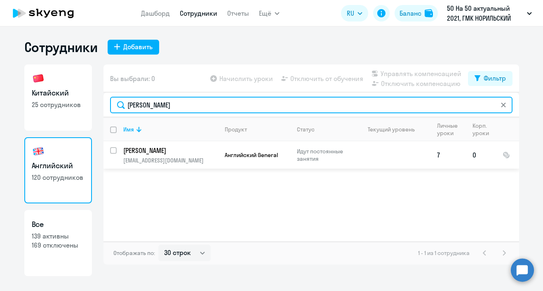
type input "[PERSON_NAME]"
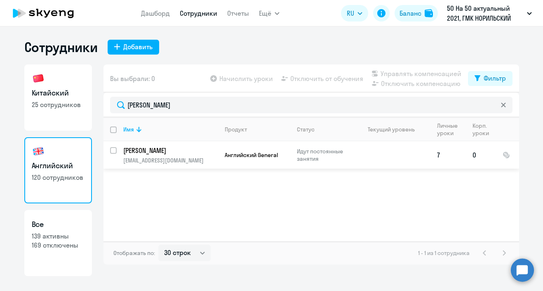
click at [113, 149] on input "select row 38486449" at bounding box center [118, 155] width 17 height 17
checkbox input "true"
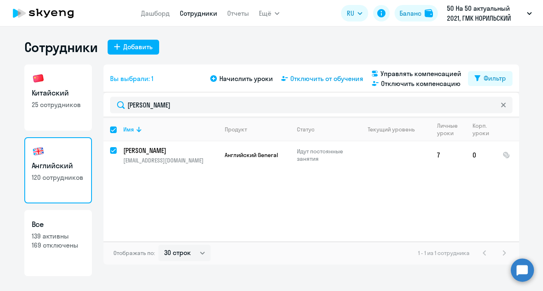
click at [309, 75] on span "Отключить от обучения" at bounding box center [327, 78] width 73 height 10
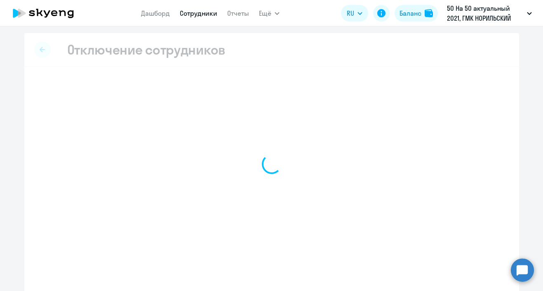
select select "all"
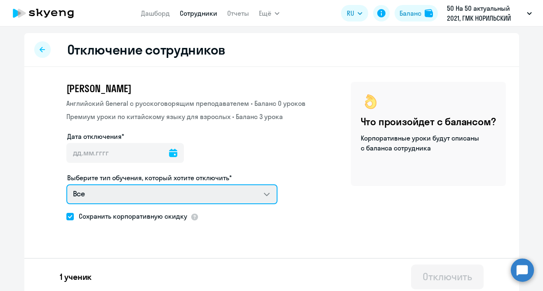
click at [218, 190] on select "Все Английский General с русскоговорящим преподавателем Премиум уроки по китайс…" at bounding box center [171, 194] width 211 height 20
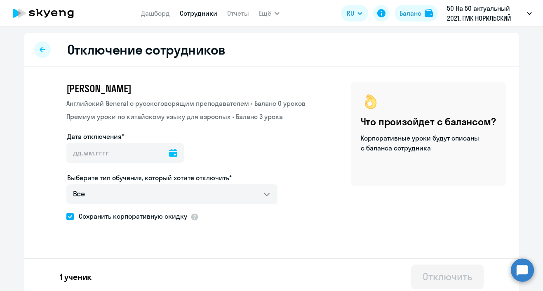
click at [321, 180] on div "[PERSON_NAME] [DEMOGRAPHIC_DATA] General с [DEMOGRAPHIC_DATA] преподавателем • …" at bounding box center [271, 173] width 495 height 213
click at [40, 50] on icon at bounding box center [42, 49] width 5 height 5
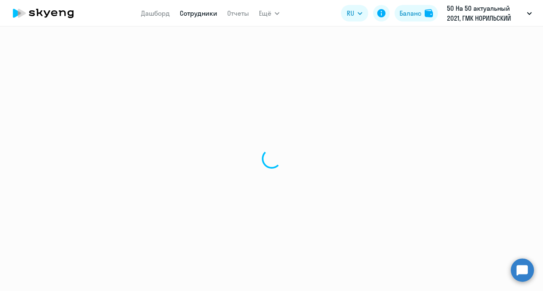
select select "30"
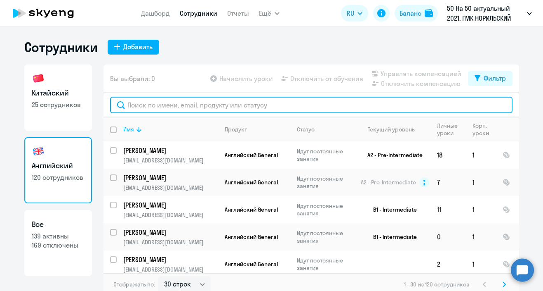
click at [159, 107] on input "text" at bounding box center [311, 105] width 403 height 17
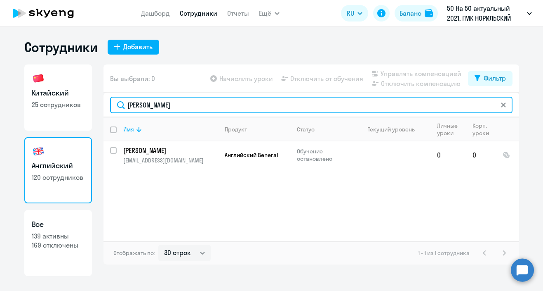
drag, startPoint x: 182, startPoint y: 106, endPoint x: 100, endPoint y: 102, distance: 81.8
click at [100, 102] on div "Китайский 25 сотрудников Английский 120 сотрудников Все 139 активны 169 отключе…" at bounding box center [271, 169] width 495 height 211
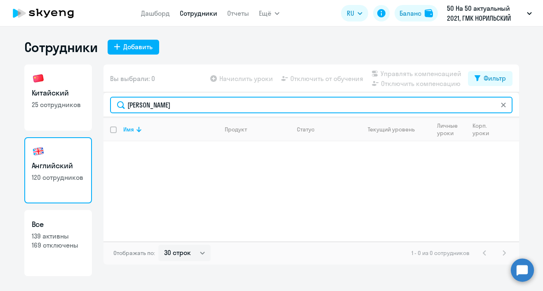
click at [145, 102] on input "[PERSON_NAME]" at bounding box center [311, 105] width 403 height 17
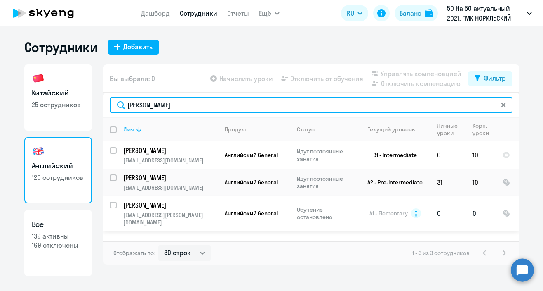
type input "[PERSON_NAME]"
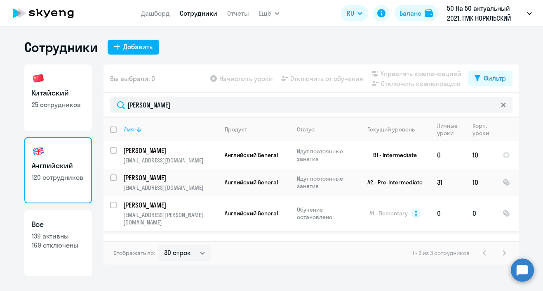
click at [113, 204] on input "select row 14641442" at bounding box center [118, 209] width 17 height 17
checkbox input "true"
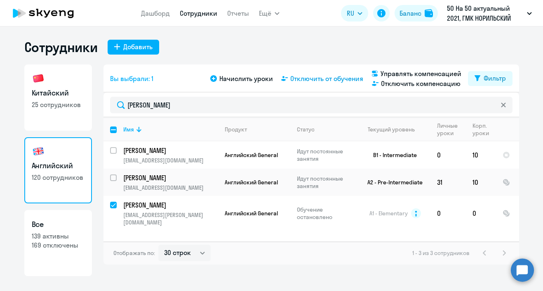
click at [306, 80] on span "Отключить от обучения" at bounding box center [327, 78] width 73 height 10
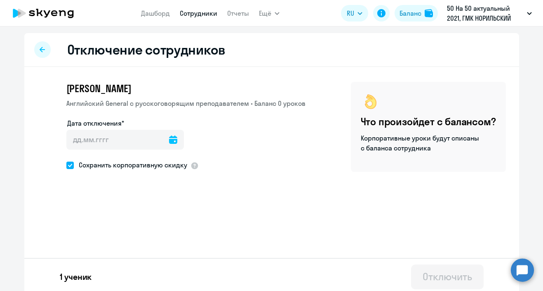
click at [169, 143] on icon at bounding box center [173, 139] width 8 height 8
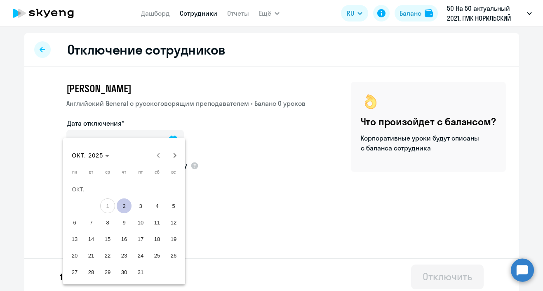
click at [127, 205] on span "2" at bounding box center [124, 205] width 15 height 15
type input "[DATE]"
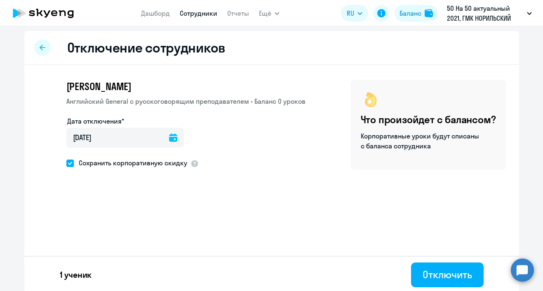
scroll to position [4, 0]
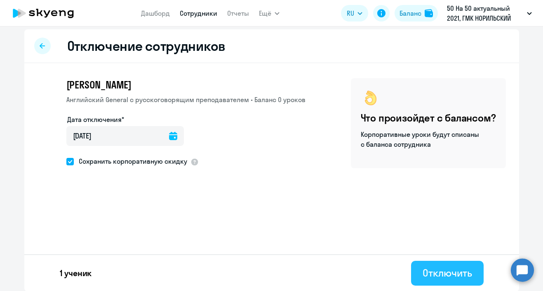
click at [428, 268] on div "Отключить" at bounding box center [447, 272] width 49 height 13
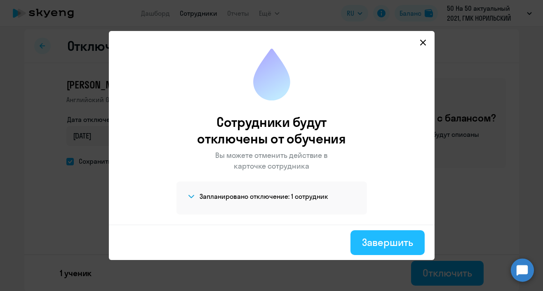
click at [392, 240] on div "Завершить" at bounding box center [387, 241] width 51 height 13
select select "30"
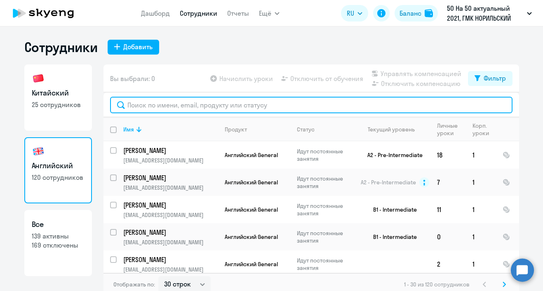
click at [198, 99] on input "text" at bounding box center [311, 105] width 403 height 17
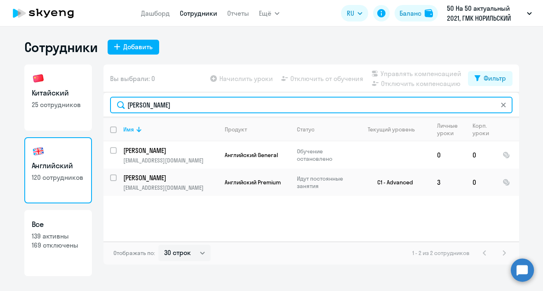
drag, startPoint x: 185, startPoint y: 109, endPoint x: 64, endPoint y: 103, distance: 121.5
click at [64, 103] on div "Китайский 25 сотрудников Английский 120 сотрудников Все 139 активны 169 отключе…" at bounding box center [271, 169] width 495 height 211
drag, startPoint x: 181, startPoint y: 106, endPoint x: -6, endPoint y: 88, distance: 187.3
click at [0, 88] on html "Дашборд Сотрудники Отчеты Ещё Начислить уроки Документооборот Все продукты Дашб…" at bounding box center [271, 145] width 543 height 291
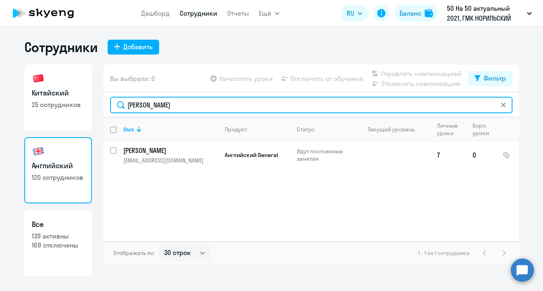
type input "[PERSON_NAME]"
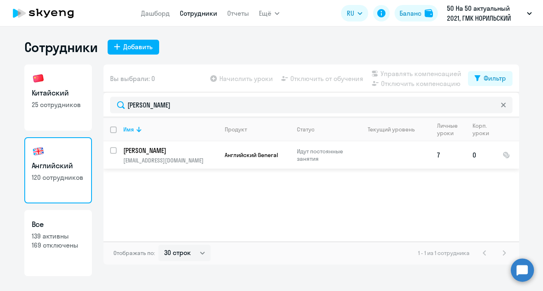
click at [112, 150] on input "select row 38486449" at bounding box center [118, 155] width 17 height 17
checkbox input "true"
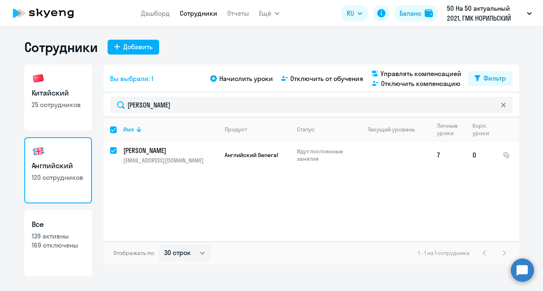
click at [339, 72] on div "Начислить уроки Отключить от обучения Управлять компенсацией Отключить компенса…" at bounding box center [339, 79] width 260 height 20
click at [335, 75] on span "Отключить от обучения" at bounding box center [327, 78] width 73 height 10
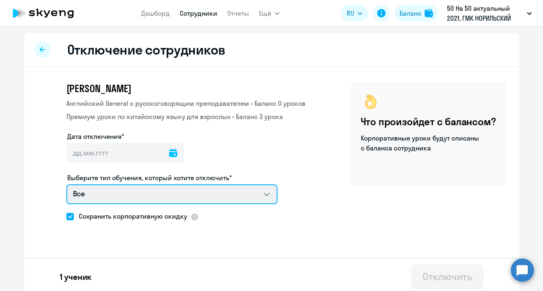
click at [251, 195] on select "Все Английский General с русскоговорящим преподавателем Премиум уроки по китайс…" at bounding box center [171, 194] width 211 height 20
click at [137, 189] on select "Все Английский General с русскоговорящим преподавателем Премиум уроки по китайс…" at bounding box center [171, 194] width 211 height 20
select select "english_adult_not_native_speaker"
click at [66, 184] on select "Все Английский General с русскоговорящим преподавателем Премиум уроки по китайс…" at bounding box center [171, 194] width 211 height 20
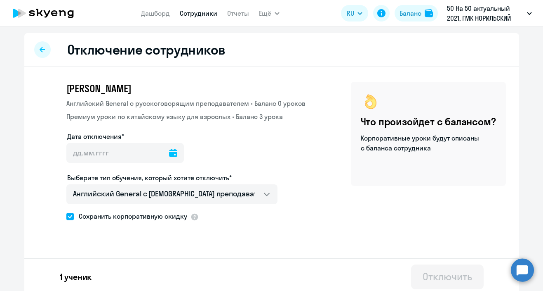
click at [169, 154] on icon at bounding box center [173, 153] width 8 height 8
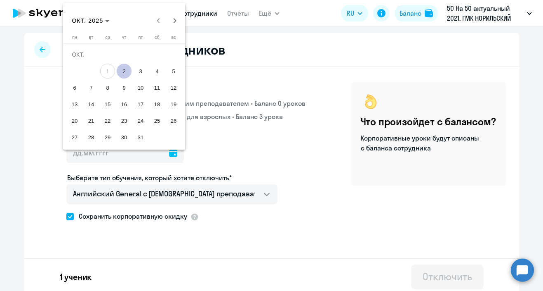
click at [120, 70] on span "2" at bounding box center [124, 71] width 15 height 15
type input "[DATE]"
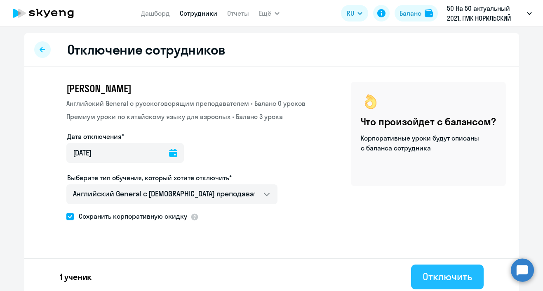
click at [461, 272] on div "Отключить" at bounding box center [447, 275] width 49 height 13
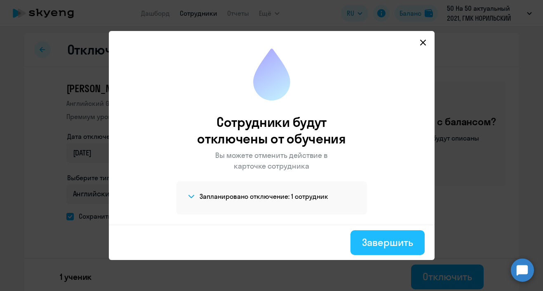
click at [382, 241] on div "Завершить" at bounding box center [387, 241] width 51 height 13
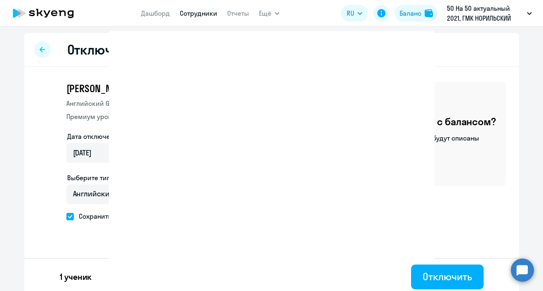
select select "30"
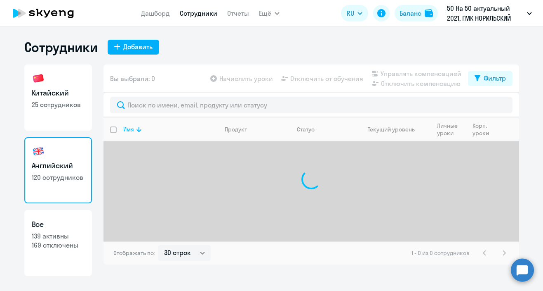
click at [55, 102] on p "25 сотрудников" at bounding box center [58, 104] width 53 height 9
select select "30"
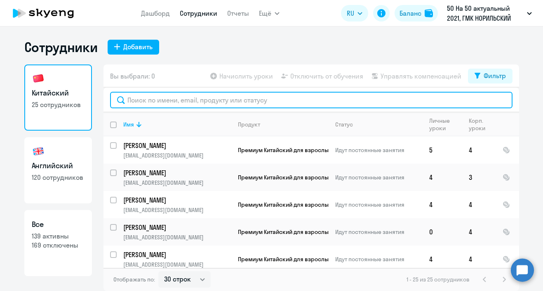
click at [152, 104] on input "text" at bounding box center [311, 100] width 403 height 17
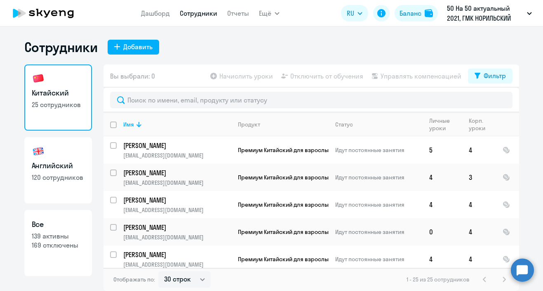
click at [75, 171] on link "Английский 120 сотрудников" at bounding box center [58, 170] width 68 height 66
select select "30"
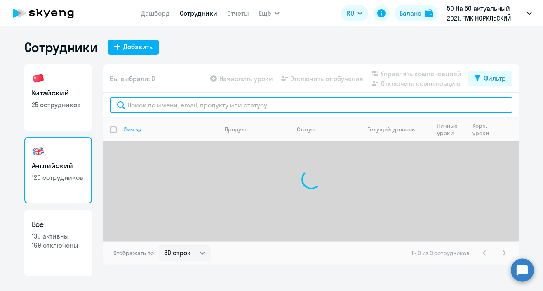
click at [151, 109] on input "text" at bounding box center [311, 105] width 403 height 17
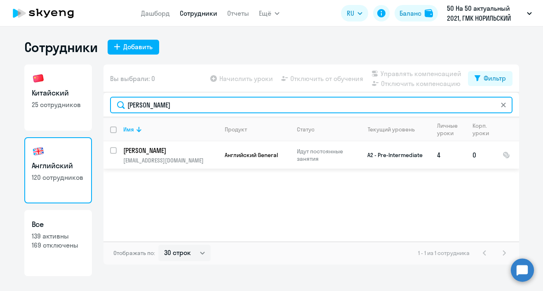
type input "[PERSON_NAME]"
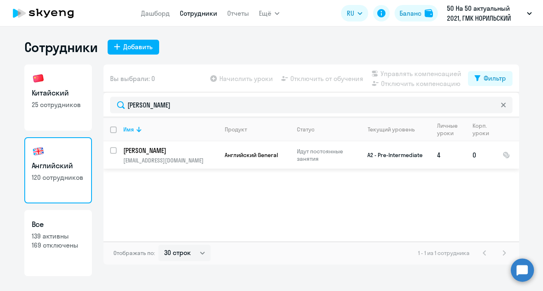
click at [154, 153] on p "[PERSON_NAME]" at bounding box center [169, 150] width 93 height 9
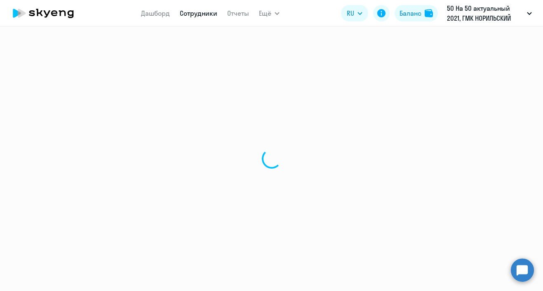
select select "english"
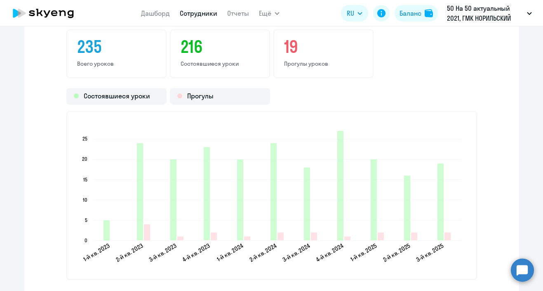
scroll to position [1148, 0]
